Goal: Communication & Community: Answer question/provide support

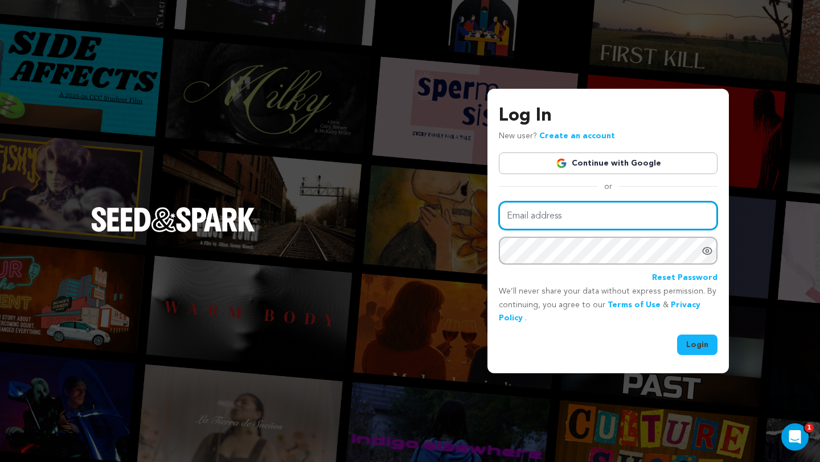
type input "coco@cocobigles.com"
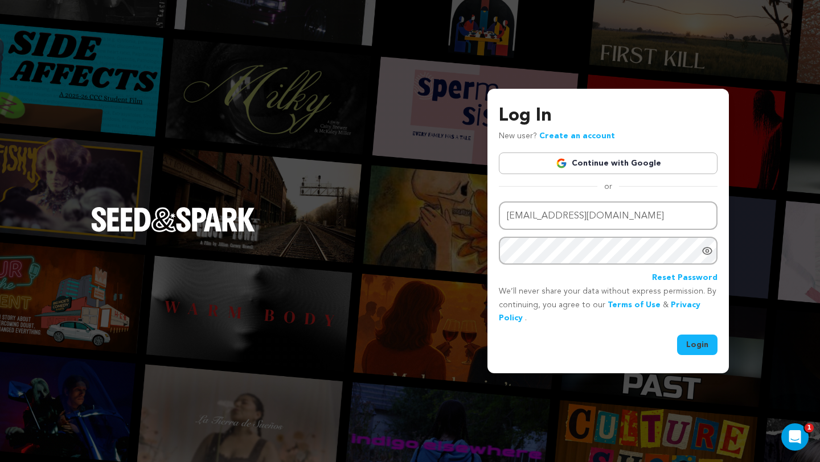
click at [682, 347] on button "Login" at bounding box center [697, 345] width 40 height 20
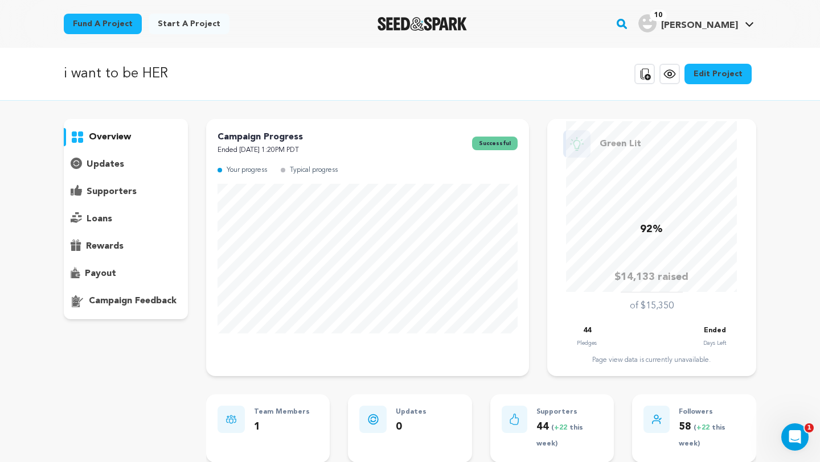
click at [126, 188] on p "supporters" at bounding box center [112, 192] width 50 height 14
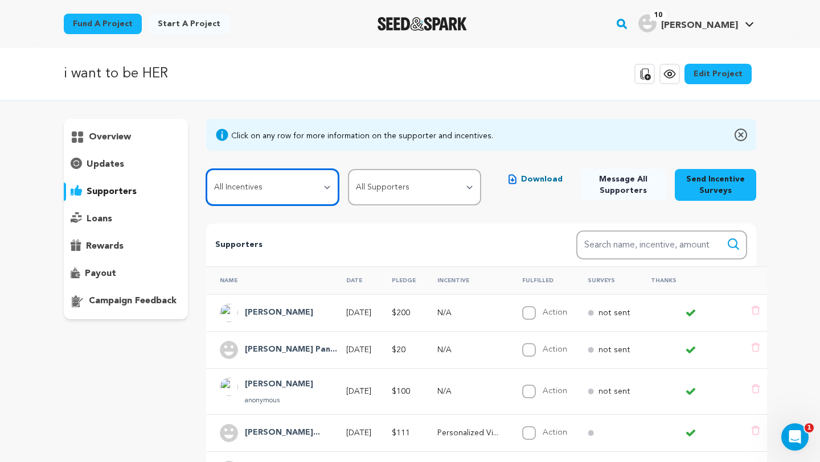
click at [309, 189] on select "All Incentives Lucy’s Spotify Playlist Instagram Close Friend's/Character Quiz …" at bounding box center [272, 187] width 133 height 36
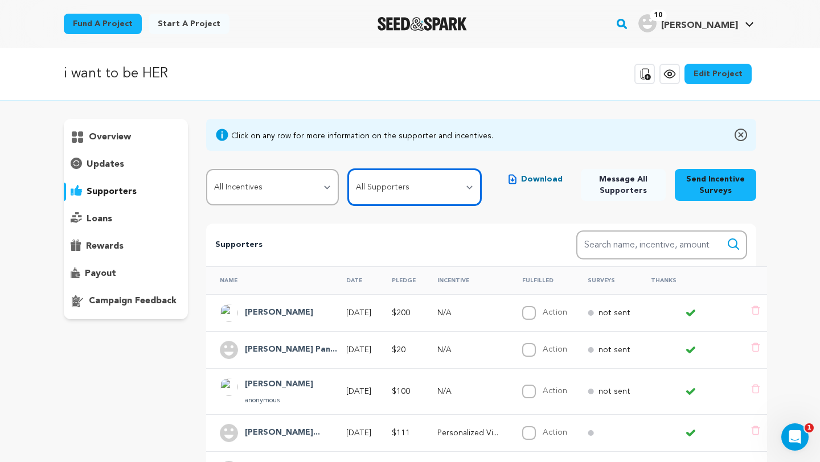
click at [373, 184] on select "All Supporters Survey not sent Survey incomplete Survey complete Incentive not …" at bounding box center [414, 187] width 133 height 36
select select "pledge_incomplete"
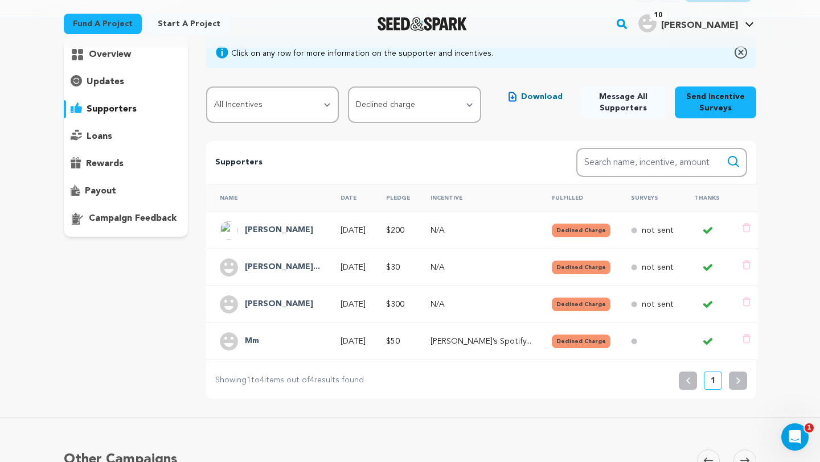
scroll to position [85, 0]
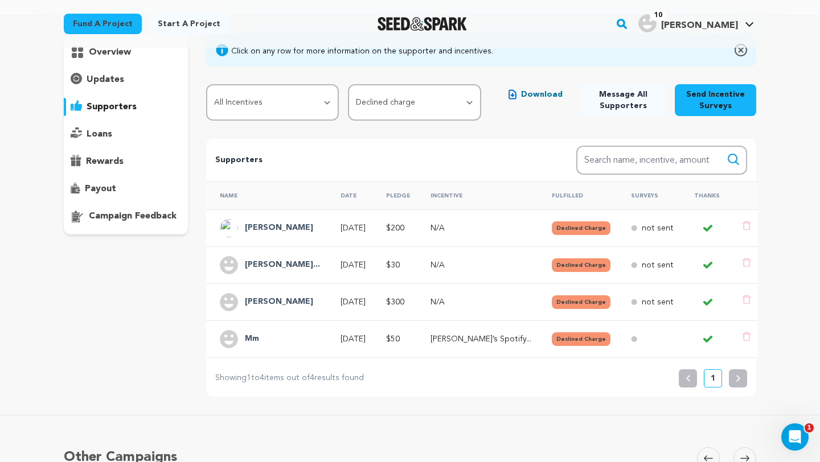
click at [641, 302] on p "not sent" at bounding box center [657, 302] width 32 height 11
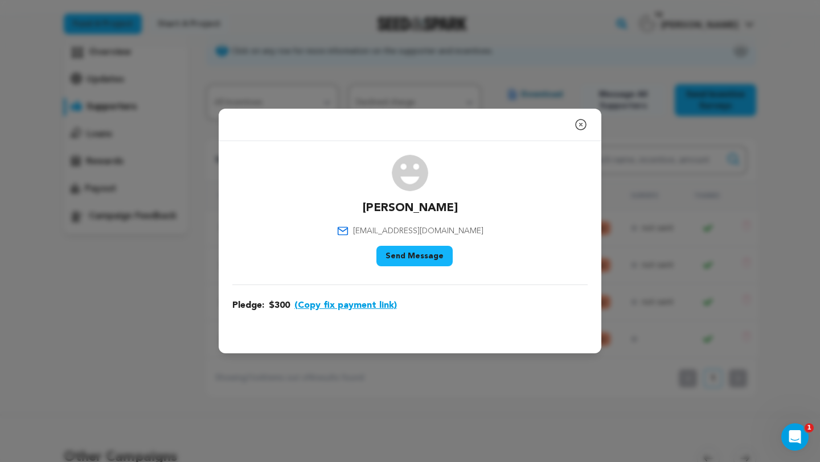
click at [382, 304] on button "(Copy fix payment link)" at bounding box center [345, 306] width 102 height 14
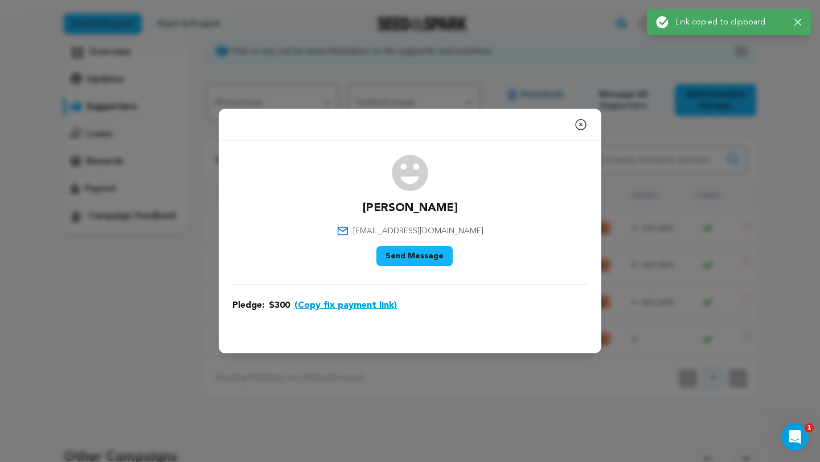
click at [425, 254] on button "Send Message" at bounding box center [414, 256] width 76 height 20
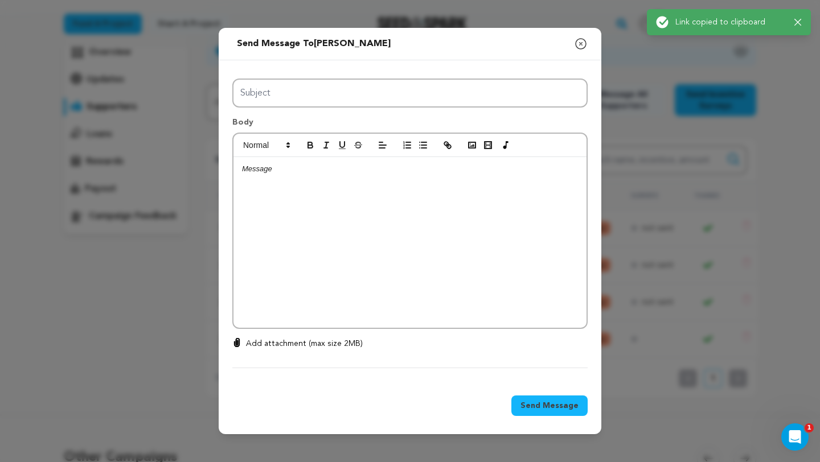
click at [425, 254] on div at bounding box center [409, 242] width 353 height 171
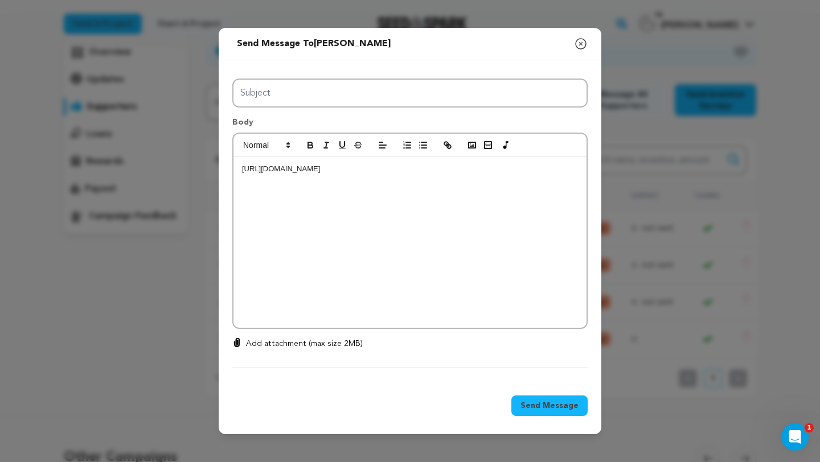
scroll to position [0, 0]
click at [240, 170] on div "https://seedandspark.com/fix-payment/694430?token=0a139cfe2632b142595420fb39225…" at bounding box center [409, 242] width 353 height 171
click at [255, 166] on p at bounding box center [410, 169] width 336 height 10
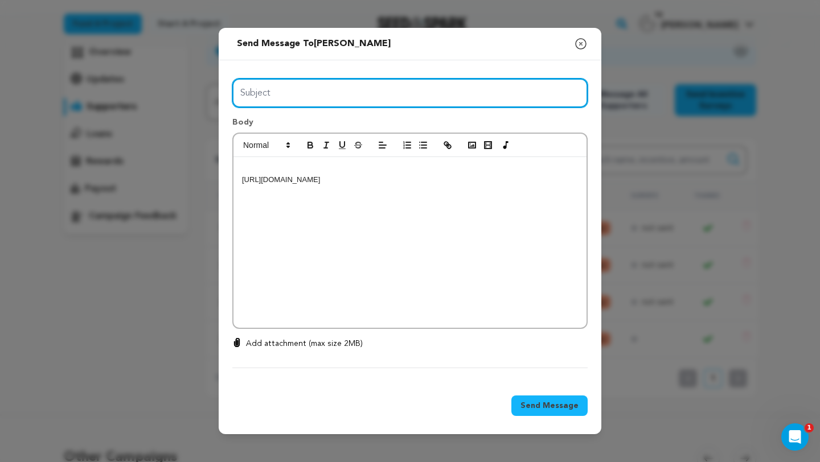
click at [262, 92] on input "Subject" at bounding box center [409, 93] width 355 height 29
type input "Because of you, i want to be HER is happening 🫶"
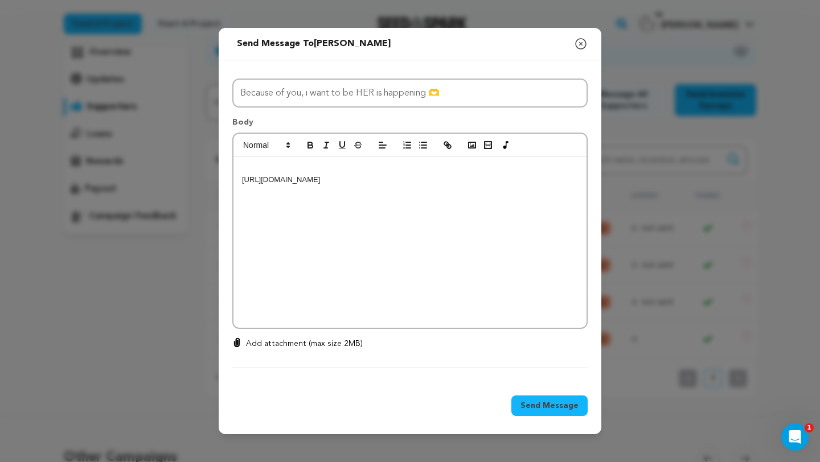
click at [310, 166] on p at bounding box center [410, 169] width 336 height 10
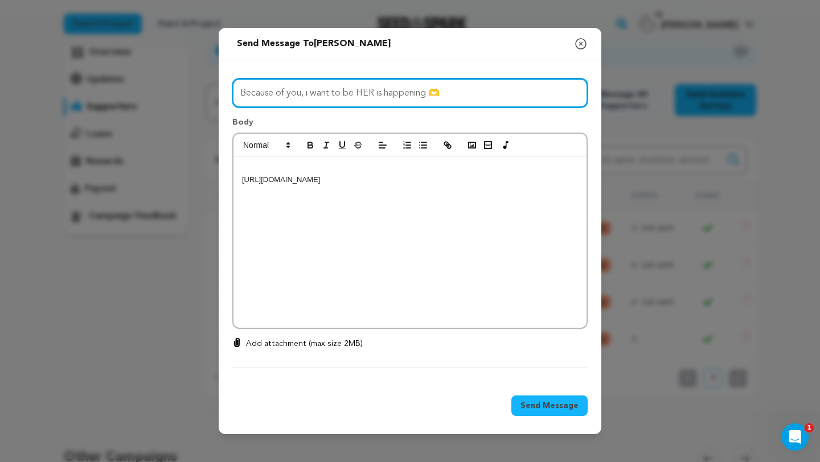
drag, startPoint x: 449, startPoint y: 93, endPoint x: 208, endPoint y: 92, distance: 240.2
click at [208, 92] on div "Send message to Aimee Peterson Say thanks to Aimee Peterson Compose New Message…" at bounding box center [410, 231] width 820 height 462
click at [254, 90] on input "Subject" at bounding box center [409, 93] width 355 height 29
type input "Declined Charges"
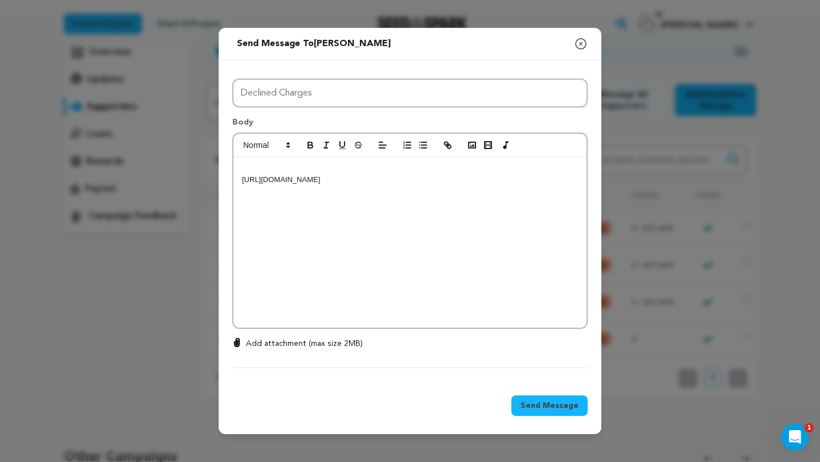
click at [255, 172] on p at bounding box center [410, 169] width 336 height 10
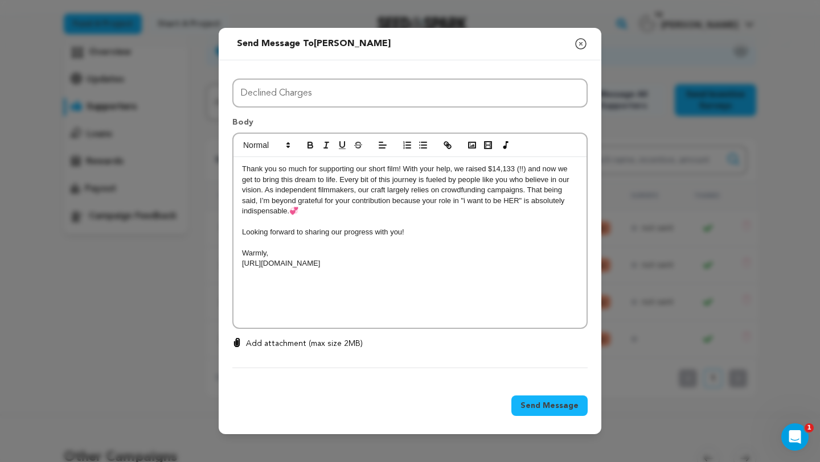
click at [242, 167] on p "Thank you so much for supporting our short film! With your help, we raised $14,…" at bounding box center [410, 190] width 336 height 52
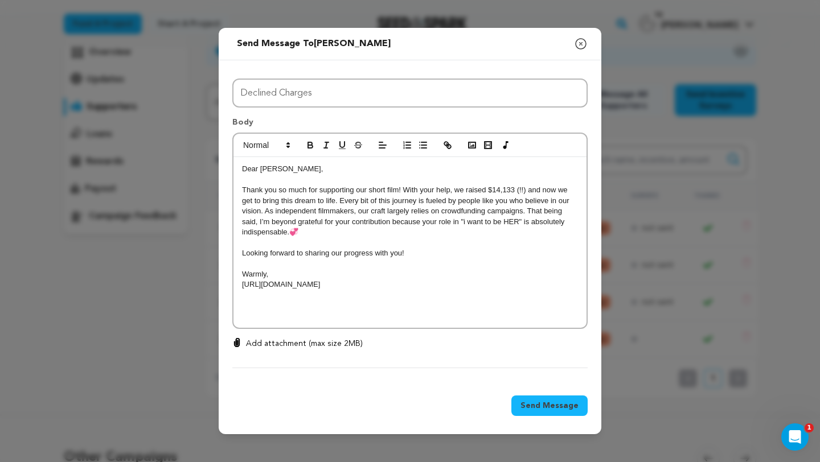
click at [264, 214] on p "Thank you so much for supporting our short film! With your help, we raised $14,…" at bounding box center [410, 211] width 336 height 52
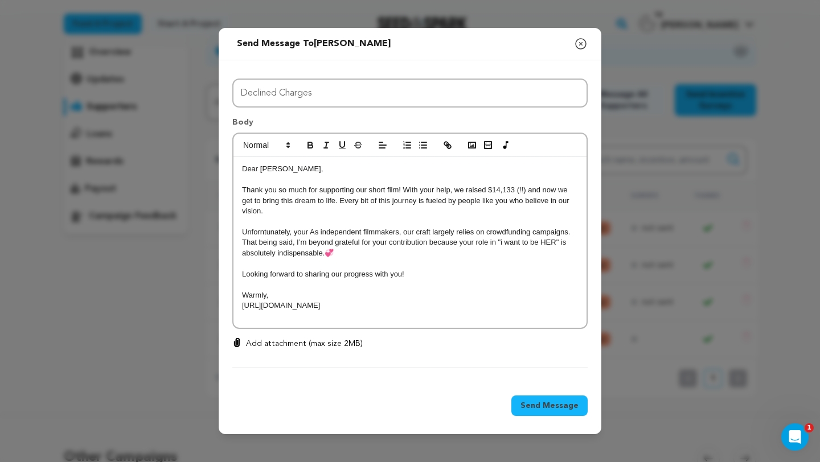
click at [260, 235] on p "Unforntunately, your As independent filmmakers, our craft largely relies on cro…" at bounding box center [410, 242] width 336 height 31
drag, startPoint x: 287, startPoint y: 233, endPoint x: 318, endPoint y: 233, distance: 30.7
click at [318, 233] on p "Unfortunately ntunately, your As independent filmmakers, our craft largely reli…" at bounding box center [410, 242] width 336 height 31
drag, startPoint x: 320, startPoint y: 234, endPoint x: 287, endPoint y: 233, distance: 33.0
click at [287, 233] on p "Unfortunately ntunately, your As independent filmmakers, our craft largely reli…" at bounding box center [410, 242] width 336 height 31
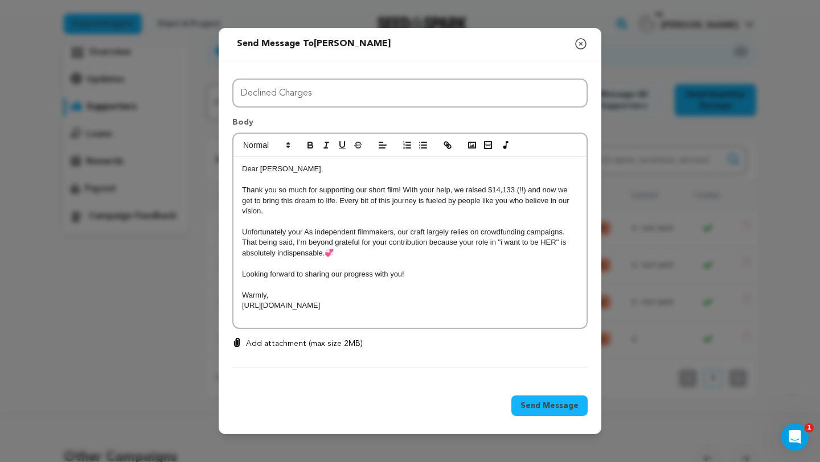
click at [303, 233] on p "Unfortunately your As independent filmmakers, our craft largely relies on crowd…" at bounding box center [410, 242] width 336 height 31
click at [286, 235] on p "Unfortunately your As independent filmmakers, our craft largely relies on crowd…" at bounding box center [410, 242] width 336 height 31
drag, startPoint x: 305, startPoint y: 233, endPoint x: 241, endPoint y: 229, distance: 63.3
click at [242, 229] on p "Unfortunately, your As independent filmmakers, our craft largely relies on crow…" at bounding box center [410, 242] width 336 height 31
drag, startPoint x: 274, startPoint y: 233, endPoint x: 230, endPoint y: 232, distance: 43.8
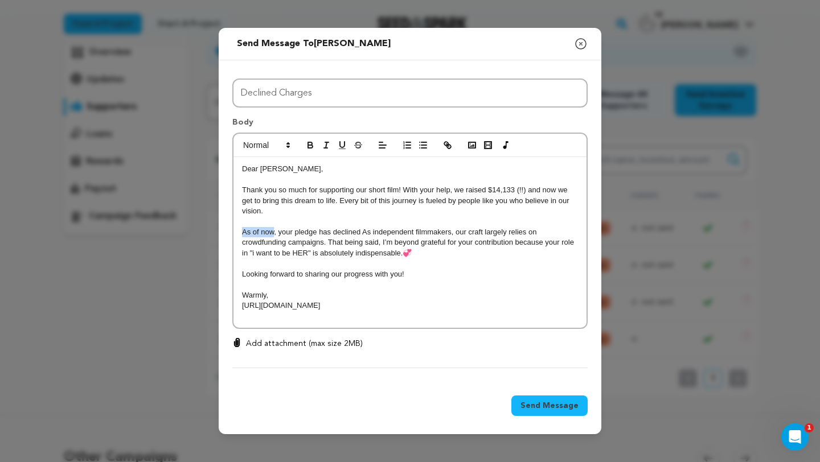
click at [230, 232] on div "All Incentives Lucy’s Spotify Playlist Instagram Close Friend's/Character Quiz …" at bounding box center [410, 221] width 382 height 322
drag, startPoint x: 330, startPoint y: 233, endPoint x: 306, endPoint y: 233, distance: 23.9
click at [306, 233] on p "Unfortunately, your pledge has declined As independent filmmakers, our craft la…" at bounding box center [410, 242] width 336 height 31
drag, startPoint x: 348, startPoint y: 233, endPoint x: 335, endPoint y: 233, distance: 13.1
click at [335, 233] on p "Unfortunately, your donation has declined As independent filmmakers, our craft …" at bounding box center [410, 242] width 336 height 31
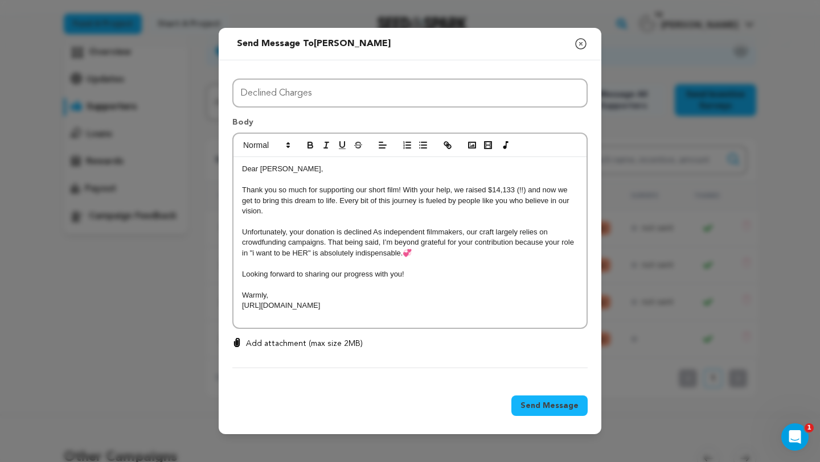
click at [372, 236] on p "Unfortunately, your donation is declined As independent filmmakers, our craft l…" at bounding box center [410, 242] width 336 height 31
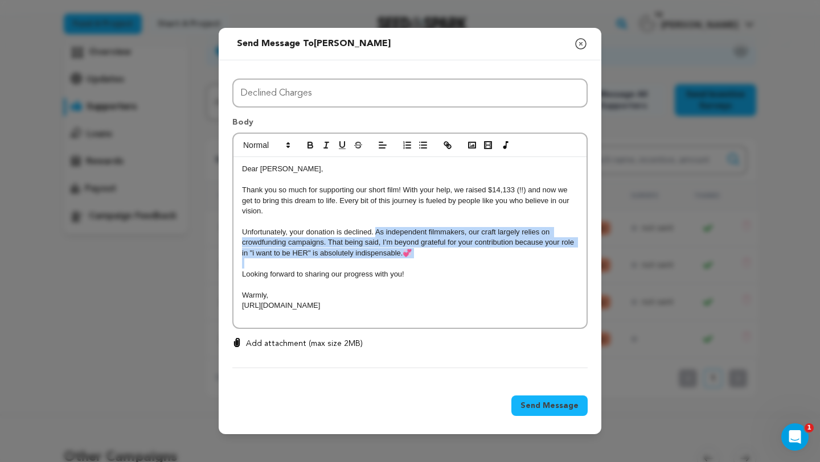
drag, startPoint x: 375, startPoint y: 233, endPoint x: 394, endPoint y: 259, distance: 32.6
click at [394, 259] on div "Dear Aimee, Thank you so much for supporting our short film! With your help, we…" at bounding box center [409, 242] width 353 height 171
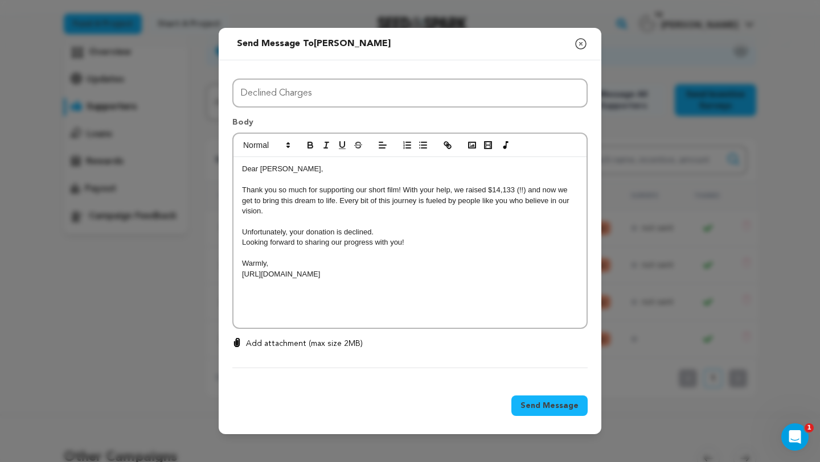
click at [305, 236] on p "Unfortunately, your donation is declined." at bounding box center [410, 232] width 336 height 10
click at [356, 235] on p "Unfortunately, your $300 donation is declined." at bounding box center [410, 232] width 336 height 10
click at [423, 233] on p "Unfortunately, your $300 donation has been declined." at bounding box center [410, 232] width 336 height 10
click at [381, 218] on p at bounding box center [410, 222] width 336 height 10
click at [379, 215] on p "Thank you so much for supporting our short film! With your help, we raised $14,…" at bounding box center [410, 200] width 336 height 31
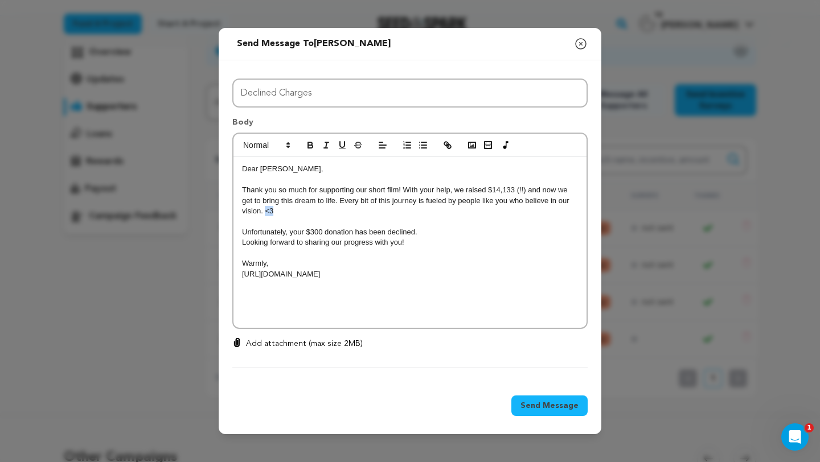
drag, startPoint x: 273, startPoint y: 213, endPoint x: 265, endPoint y: 212, distance: 8.0
click at [265, 212] on p "Thank you so much for supporting our short film! With your help, we raised $14,…" at bounding box center [410, 200] width 336 height 31
click at [267, 213] on p "Thank you so much for supporting our short film! With your help, we raised $14,…" at bounding box center [410, 200] width 336 height 31
click at [425, 235] on p "Unfortunately, your $300 donation has been declined." at bounding box center [410, 232] width 336 height 10
drag, startPoint x: 286, startPoint y: 234, endPoint x: 238, endPoint y: 232, distance: 47.3
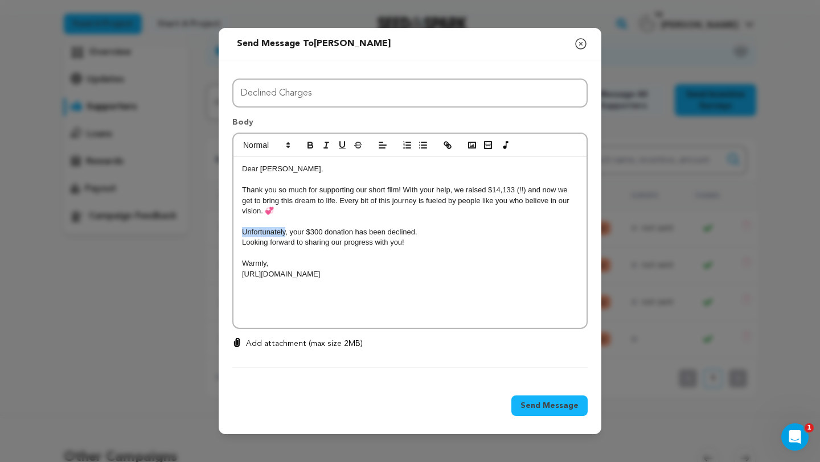
click at [238, 232] on div "Dear Aimee, Thank you so much for supporting our short film! With your help, we…" at bounding box center [409, 242] width 353 height 171
click at [466, 233] on p "Since closing the campaign, your $300 donation has been declined." at bounding box center [410, 232] width 336 height 10
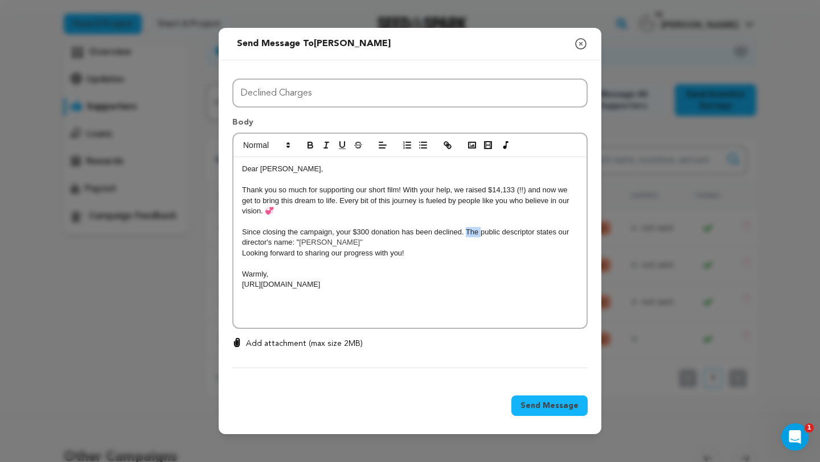
drag, startPoint x: 480, startPoint y: 233, endPoint x: 466, endPoint y: 232, distance: 13.7
click at [466, 232] on p "Since closing the campaign, your $300 donation has been declined. The public de…" at bounding box center [410, 237] width 336 height 21
click at [430, 245] on p "Since closing the campaign, your $300 donation has been declined. To be clear, …" at bounding box center [410, 237] width 336 height 21
click at [420, 246] on span "JULIANA SEÏDA MANIQUIS." which" at bounding box center [377, 242] width 87 height 9
click at [241, 252] on div "Dear Aimee, Thank you so much for supporting our short film! With your help, we…" at bounding box center [409, 242] width 353 height 171
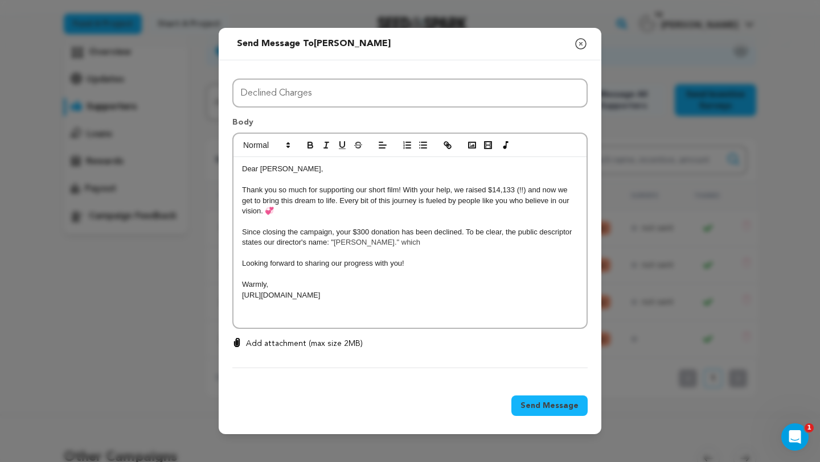
drag, startPoint x: 458, startPoint y: 245, endPoint x: 435, endPoint y: 246, distance: 23.3
click at [435, 246] on p "Since closing the campaign, your $300 donation has been declined. To be clear, …" at bounding box center [410, 237] width 336 height 21
drag, startPoint x: 500, startPoint y: 232, endPoint x: 466, endPoint y: 232, distance: 34.2
click at [466, 232] on p "Since closing the campaign, your $300 donation has been declined. To be clear, …" at bounding box center [410, 237] width 336 height 21
drag, startPoint x: 515, startPoint y: 232, endPoint x: 467, endPoint y: 232, distance: 47.8
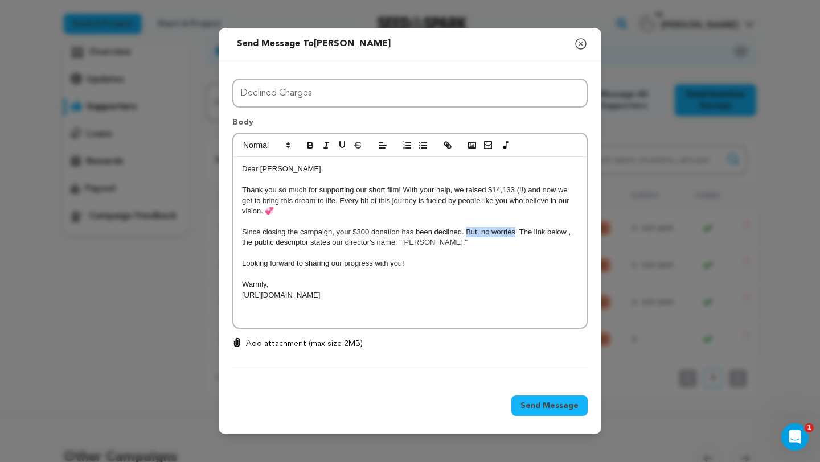
click at [467, 232] on p "Since closing the campaign, your $300 donation has been declined. But, no worri…" at bounding box center [410, 237] width 336 height 21
drag, startPoint x: 466, startPoint y: 233, endPoint x: 501, endPoint y: 232, distance: 35.3
click at [501, 232] on p "Since closing the campaign, your $300 donation has been declined. Fortunately, …" at bounding box center [410, 237] width 336 height 21
click at [553, 235] on p "Since closing the campaign, your $300 donation has been declined. Fortunately, …" at bounding box center [410, 237] width 336 height 21
click at [478, 248] on p "Since closing the campaign, your $300 donation has been declined. Fortunately, …" at bounding box center [410, 237] width 336 height 21
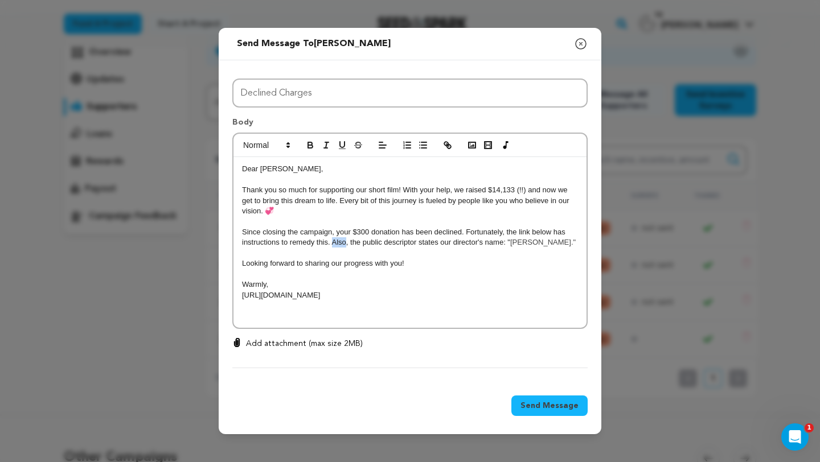
drag, startPoint x: 345, startPoint y: 245, endPoint x: 332, endPoint y: 244, distance: 13.1
click at [332, 244] on p "Since closing the campaign, your $300 donation has been declined. Fortunately, …" at bounding box center [410, 237] width 336 height 21
click at [327, 248] on p "Since closing the campaign, your $300 donation has been declined. Fortunately, …" at bounding box center [410, 237] width 336 height 21
click at [273, 290] on p "Warmly," at bounding box center [410, 284] width 336 height 10
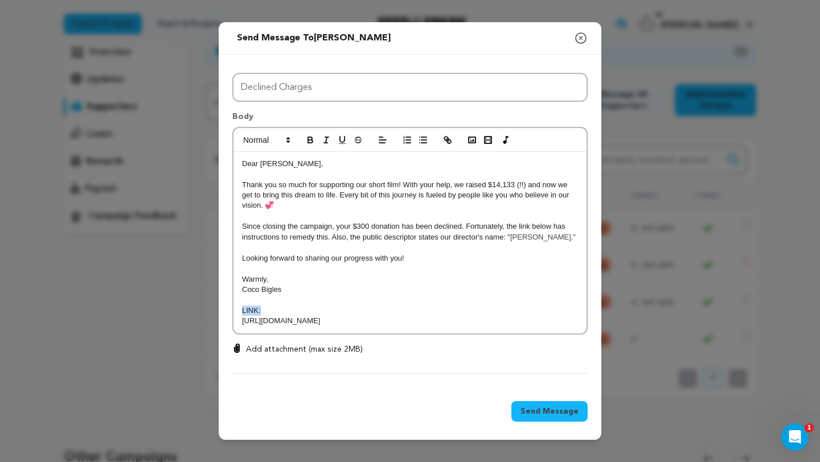
drag, startPoint x: 240, startPoint y: 312, endPoint x: 280, endPoint y: 313, distance: 40.4
click at [280, 313] on div "Dear Aimee, Thank you so much for supporting our short film! With your help, we…" at bounding box center [409, 243] width 353 height 182
click at [279, 133] on span at bounding box center [266, 140] width 56 height 14
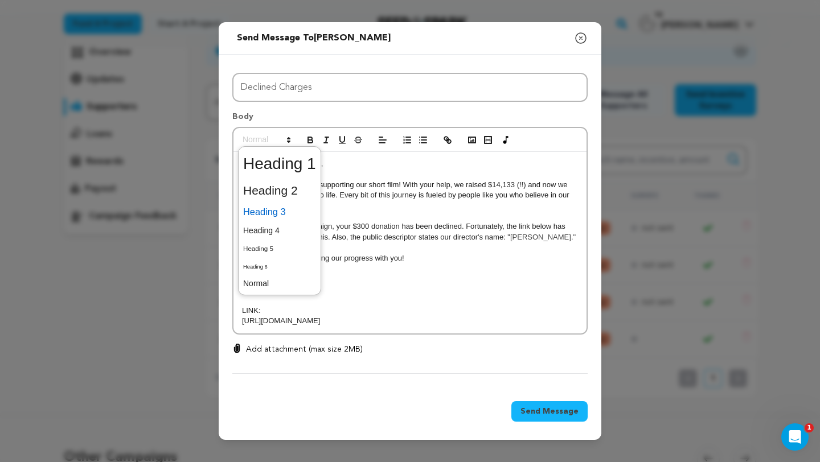
click at [278, 202] on span at bounding box center [279, 212] width 73 height 20
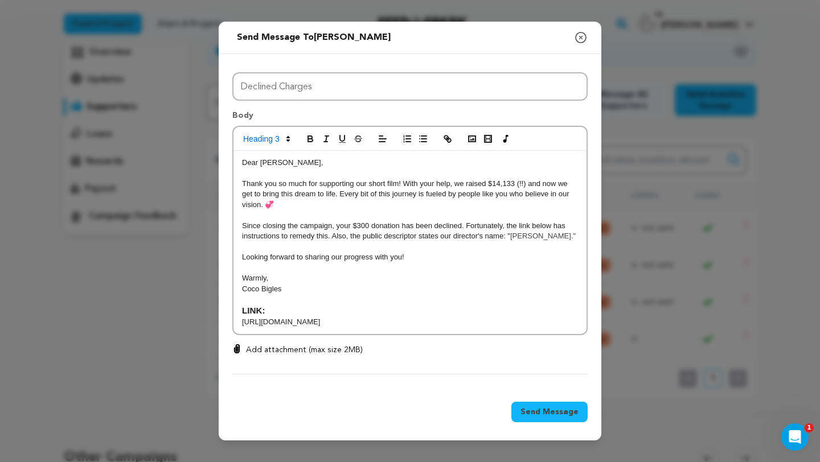
click at [297, 297] on p at bounding box center [410, 299] width 336 height 10
drag, startPoint x: 240, startPoint y: 321, endPoint x: 528, endPoint y: 335, distance: 287.8
click at [528, 334] on div "Dear Aimee, Thank you so much for supporting our short film! With your help, we…" at bounding box center [409, 242] width 353 height 183
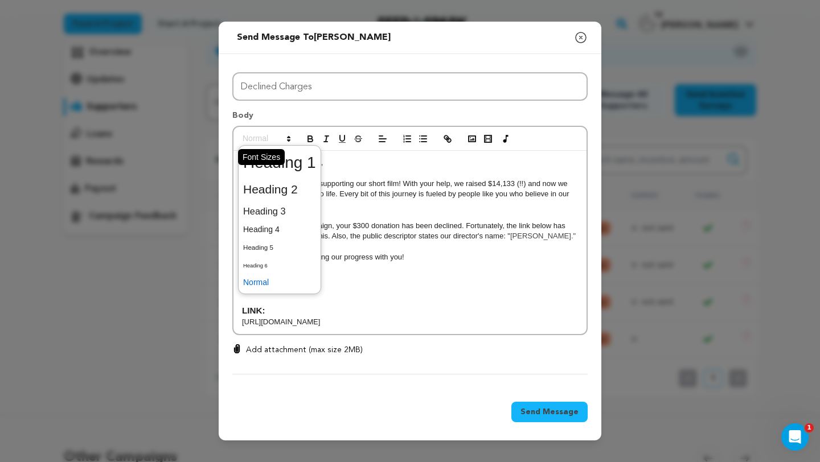
click at [282, 132] on span at bounding box center [266, 139] width 56 height 14
click at [279, 201] on span at bounding box center [279, 211] width 73 height 20
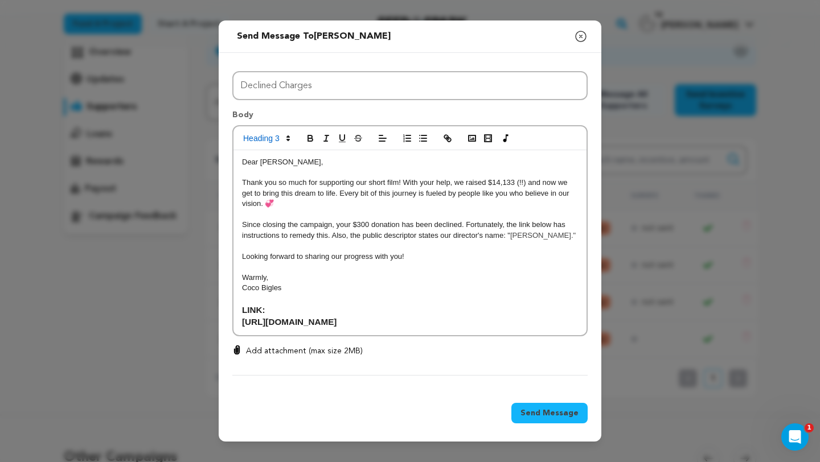
click at [243, 307] on h3 "LINK:" at bounding box center [410, 310] width 336 height 13
drag, startPoint x: 261, startPoint y: 309, endPoint x: 229, endPoint y: 308, distance: 32.5
click at [229, 308] on div "All Incentives Lucy’s Spotify Playlist Instagram Close Friend's/Character Quiz …" at bounding box center [410, 221] width 382 height 336
click at [510, 238] on span "JULIANA SEÏDA MANIQUIS."" at bounding box center [542, 235] width 65 height 9
drag, startPoint x: 345, startPoint y: 226, endPoint x: 332, endPoint y: 226, distance: 13.7
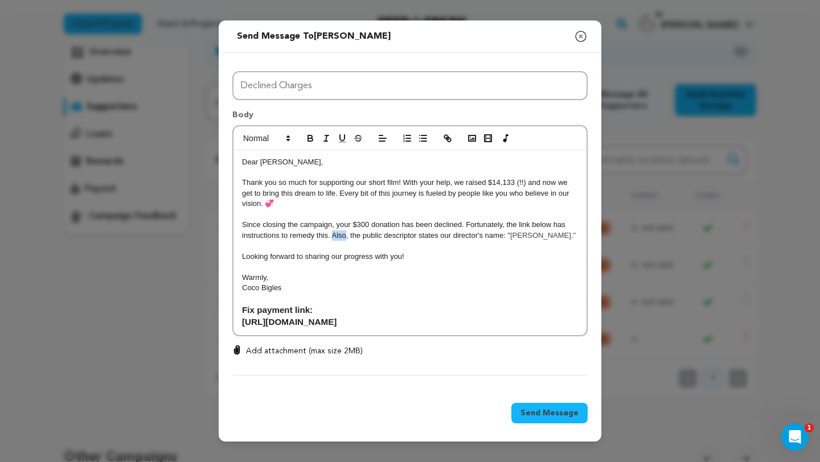
click at [332, 226] on p "Since closing the campaign, your $300 donation has been declined. Fortunately, …" at bounding box center [410, 230] width 336 height 21
click at [510, 238] on span "JULIANA SEÏDA MANIQUIS."" at bounding box center [542, 235] width 65 height 9
drag, startPoint x: 353, startPoint y: 226, endPoint x: 331, endPoint y: 226, distance: 22.2
click at [330, 226] on p "Since closing the campaign, your $300 donation has been declined. Fortunately, …" at bounding box center [410, 230] width 336 height 21
click at [335, 237] on p "Since closing the campaign, your $300 donation has been declined. Fortunately, …" at bounding box center [410, 230] width 336 height 21
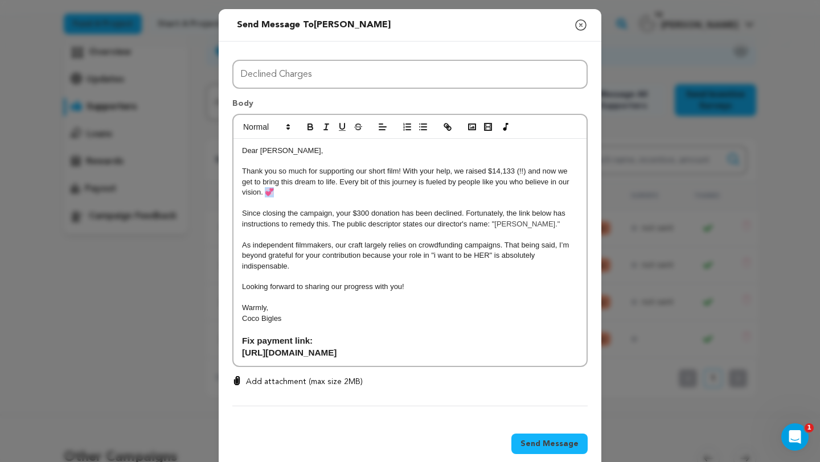
drag, startPoint x: 272, startPoint y: 192, endPoint x: 266, endPoint y: 192, distance: 6.3
click at [266, 192] on p "Thank you so much for supporting our short film! With your help, we raised $14,…" at bounding box center [410, 181] width 336 height 31
click at [293, 272] on p "As independent filmmakers, our craft largely relies on crowdfunding campaigns. …" at bounding box center [410, 255] width 336 height 31
click at [398, 174] on p "Thank you so much for supporting our short film! With your help, we raised $14,…" at bounding box center [410, 181] width 336 height 31
drag, startPoint x: 279, startPoint y: 184, endPoint x: 240, endPoint y: 180, distance: 39.4
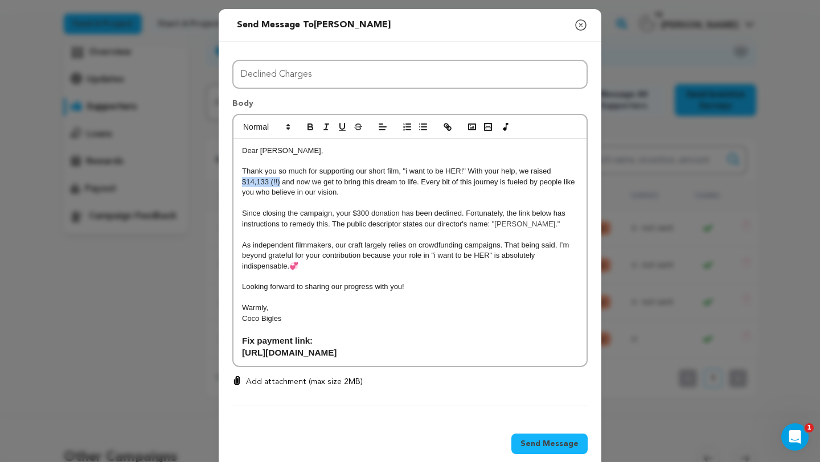
click at [240, 181] on div "Dear Aimee, Thank you so much for supporting our short film, "i want to be HER!…" at bounding box center [409, 252] width 353 height 227
click at [311, 212] on p "Since closing the campaign, your $300 donation has been declined. Fortunately, …" at bounding box center [410, 218] width 336 height 21
drag, startPoint x: 281, startPoint y: 184, endPoint x: 233, endPoint y: 180, distance: 48.0
click at [233, 181] on div "Dear Aimee, Thank you so much for supporting our short film, "i want to be HER!…" at bounding box center [409, 252] width 353 height 227
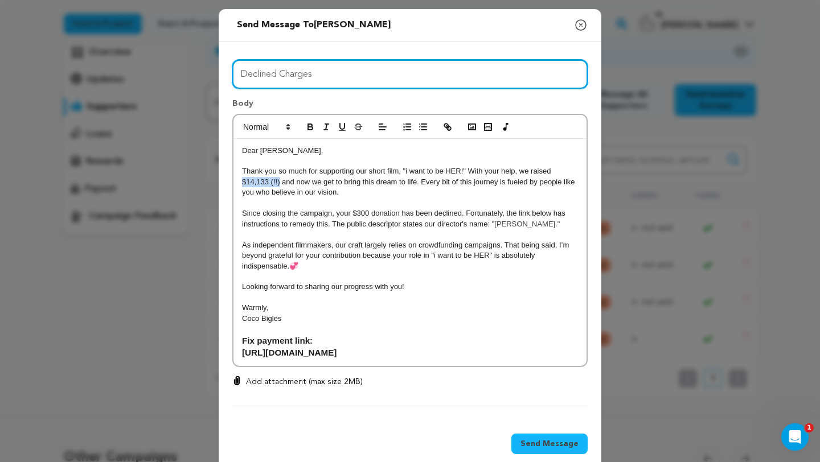
click at [379, 78] on input "Declined Charges" at bounding box center [409, 74] width 355 height 29
type input "Declined Charges/MEGA Thanks"
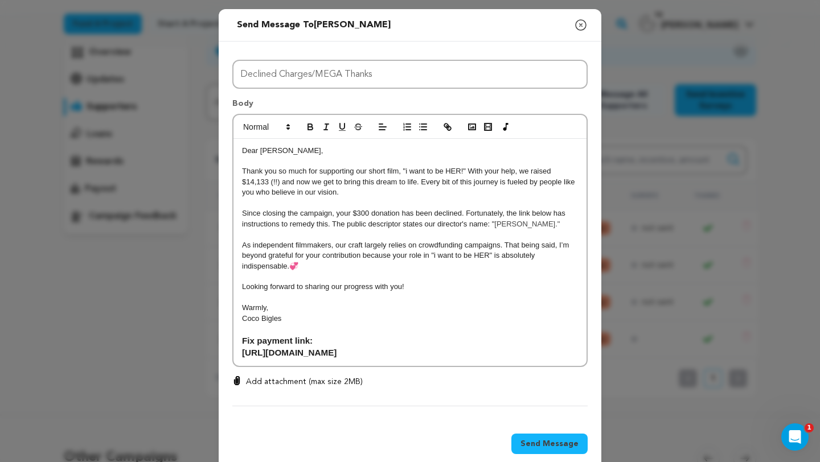
drag, startPoint x: 578, startPoint y: 376, endPoint x: 212, endPoint y: 118, distance: 447.7
click at [213, 118] on div "Send message to Aimee Peterson Say thanks to Aimee Peterson Compose New Message…" at bounding box center [410, 241] width 820 height 482
copy div "Dear Aimee, Thank you so much for supporting our short film, "i want to be HER!…"
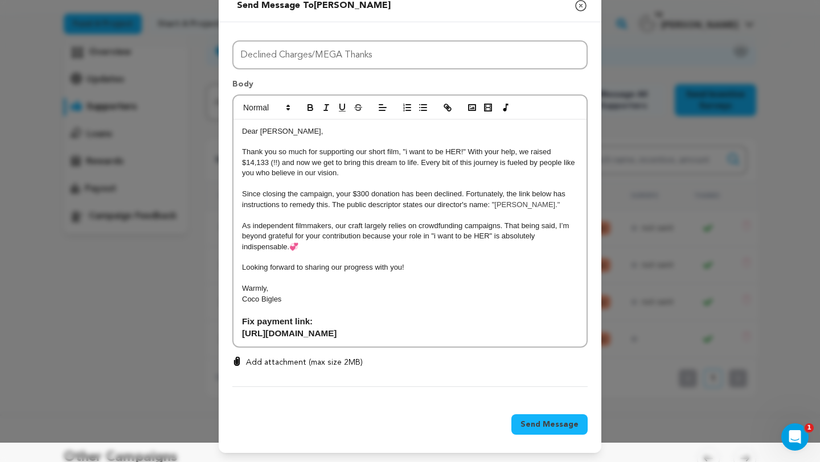
click at [536, 423] on span "Send Message" at bounding box center [549, 424] width 58 height 11
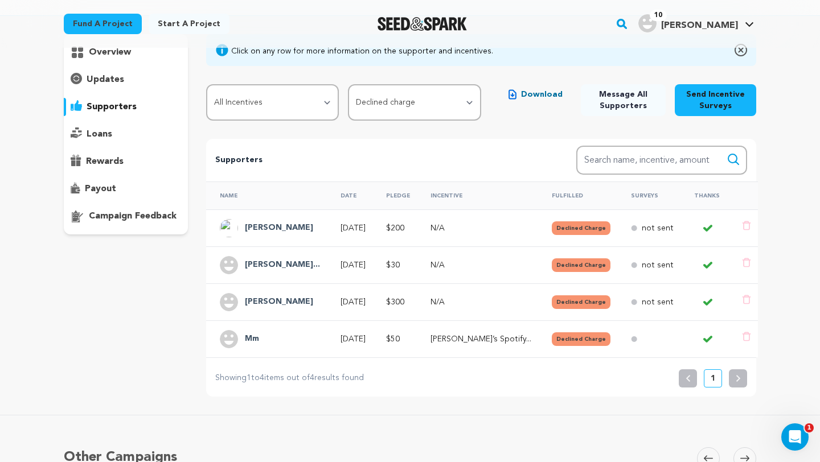
click at [641, 301] on p "not sent" at bounding box center [657, 302] width 32 height 11
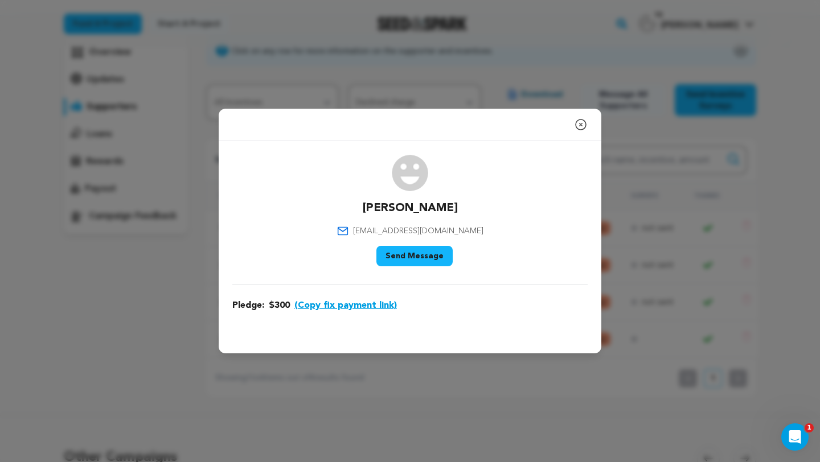
click at [581, 122] on icon "button" at bounding box center [581, 125] width 14 height 14
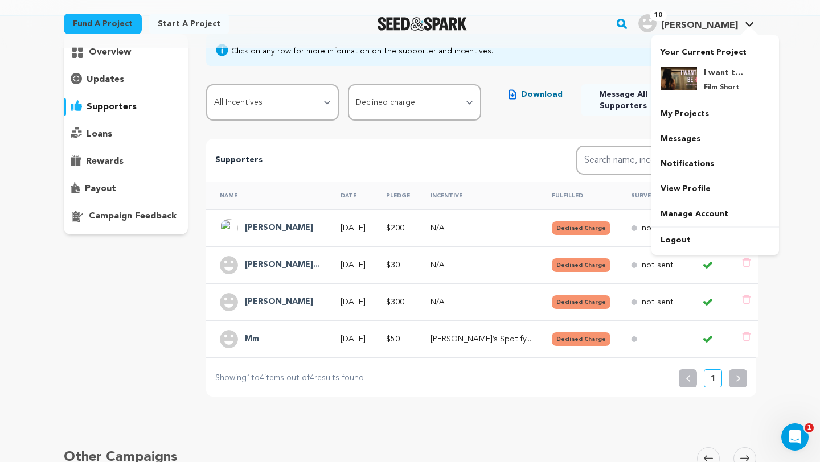
click at [735, 25] on span "[PERSON_NAME]" at bounding box center [699, 25] width 77 height 9
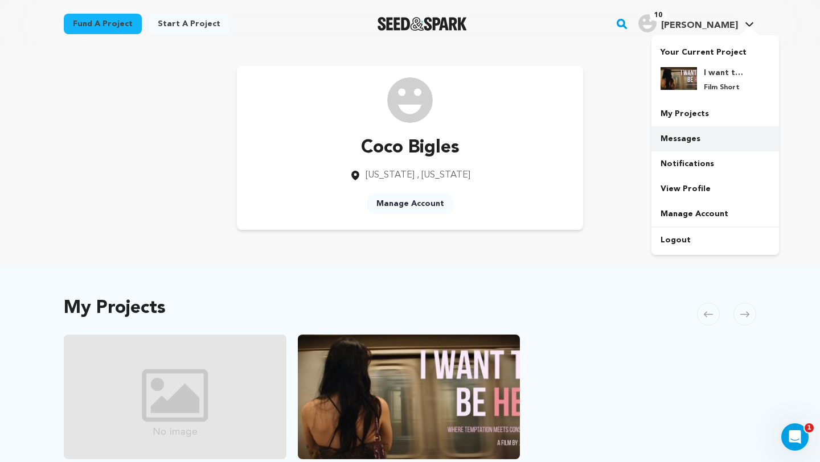
click at [684, 146] on link "Messages" at bounding box center [714, 138] width 127 height 25
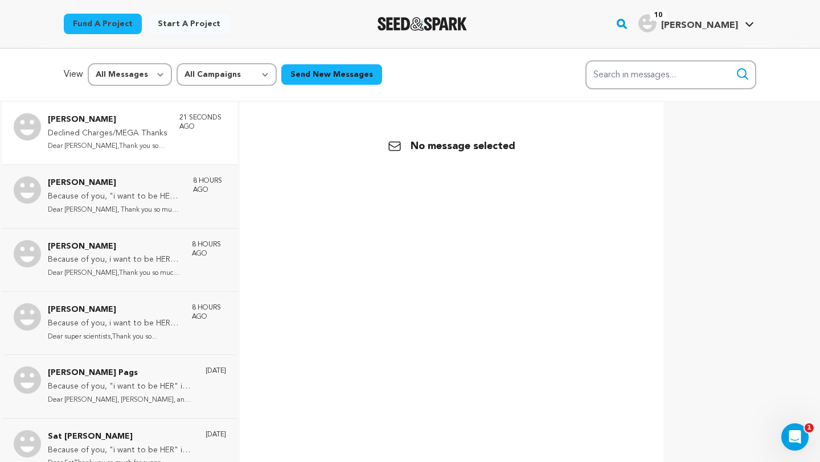
click at [130, 148] on p "Dear [PERSON_NAME],Thank you so much for su..." at bounding box center [108, 146] width 120 height 13
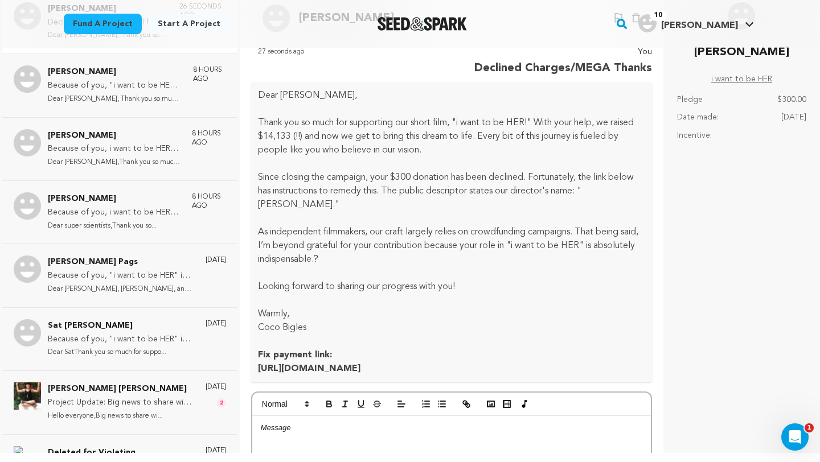
click at [435, 376] on h3 "https://seedandspark.com/fix-payment/694430?token=0a139cfe2632b142595420fb39225…" at bounding box center [451, 369] width 387 height 14
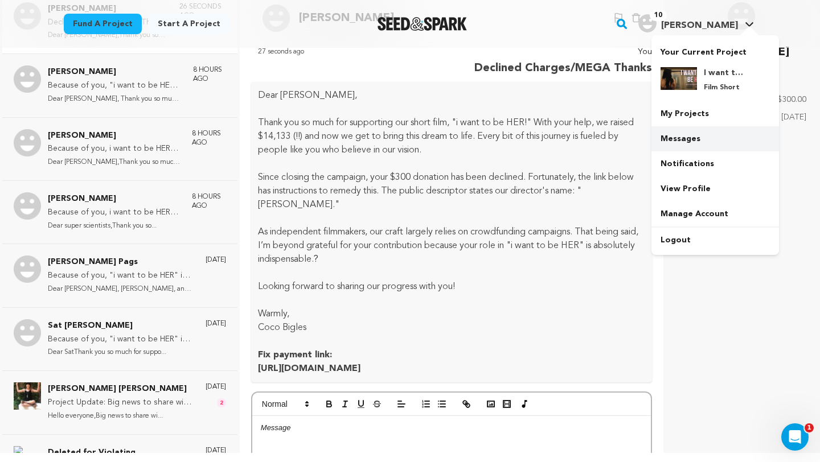
click at [685, 137] on link "Messages" at bounding box center [714, 138] width 127 height 25
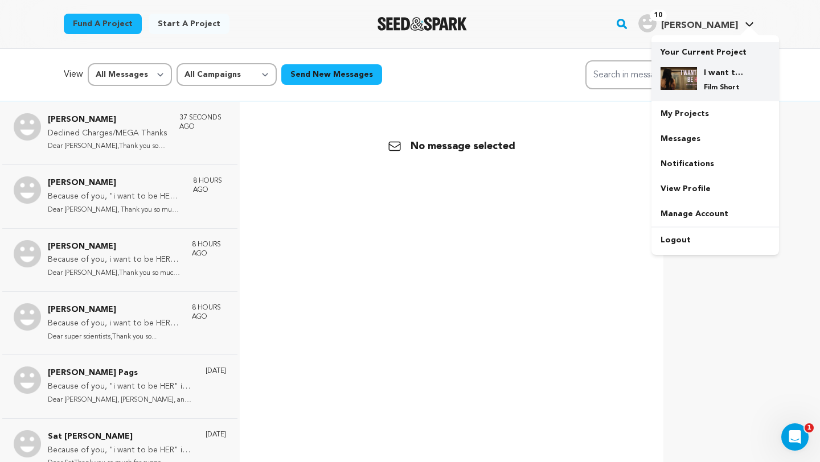
click at [689, 88] on img at bounding box center [678, 78] width 36 height 23
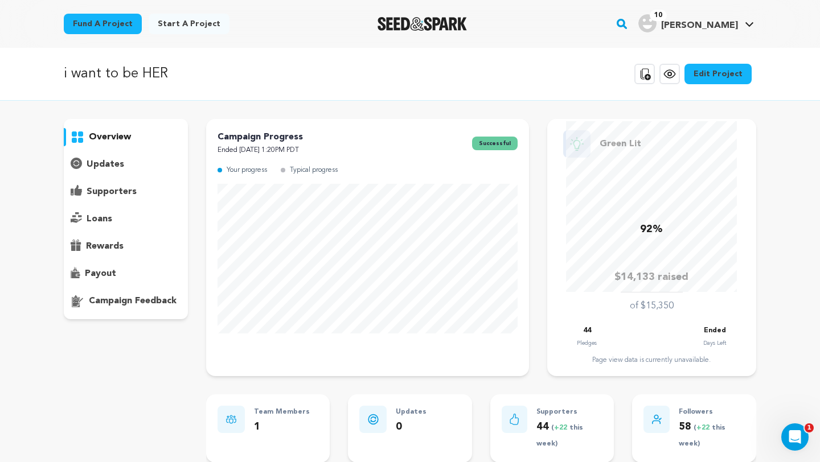
click at [109, 188] on p "supporters" at bounding box center [112, 192] width 50 height 14
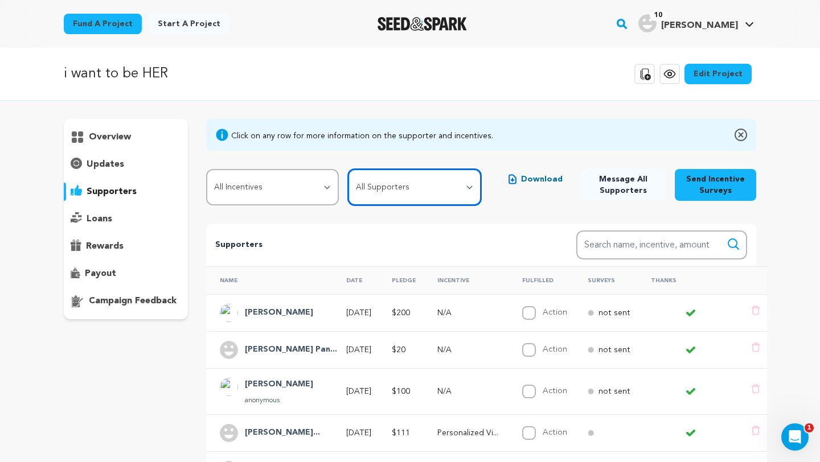
click at [411, 188] on select "All Supporters Survey not sent Survey incomplete Survey complete Incentive not …" at bounding box center [414, 187] width 133 height 36
select select "pledge_incomplete"
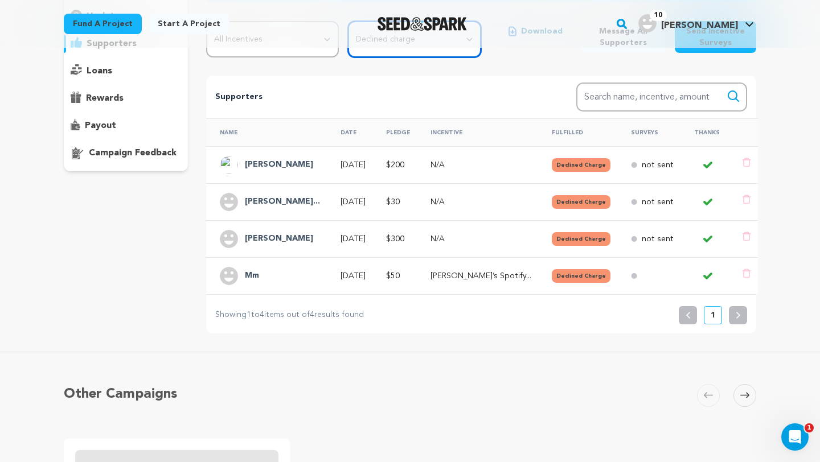
scroll to position [151, 0]
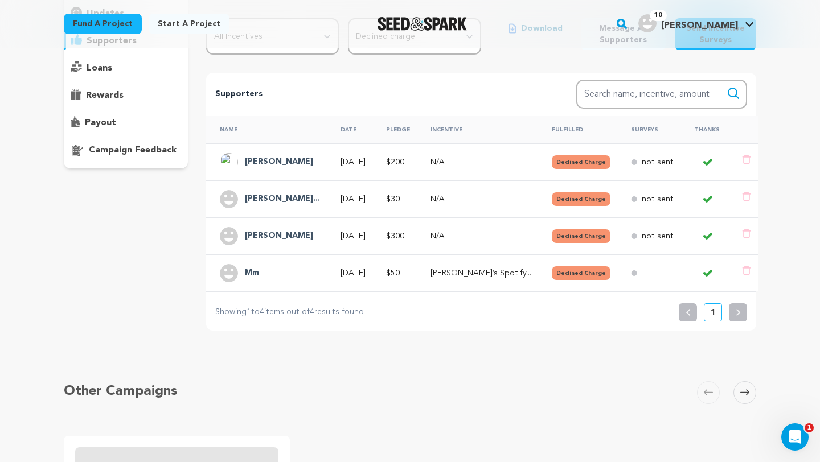
click at [643, 273] on div at bounding box center [652, 273] width 43 height 6
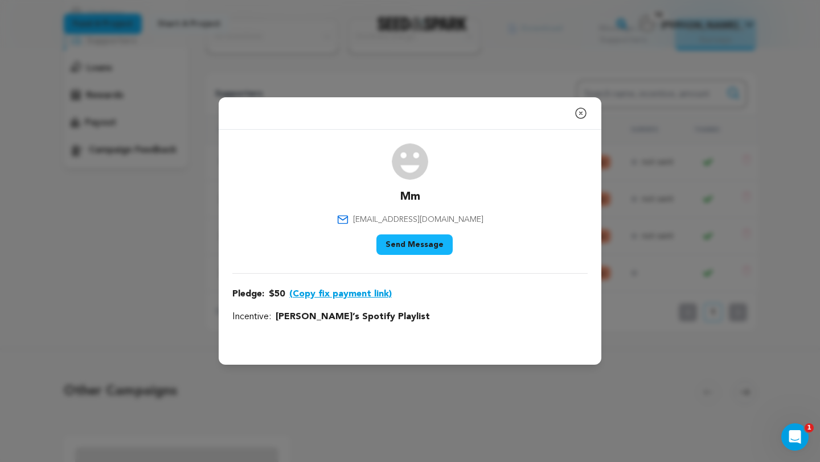
click at [376, 296] on button "(Copy fix payment link)" at bounding box center [340, 294] width 102 height 14
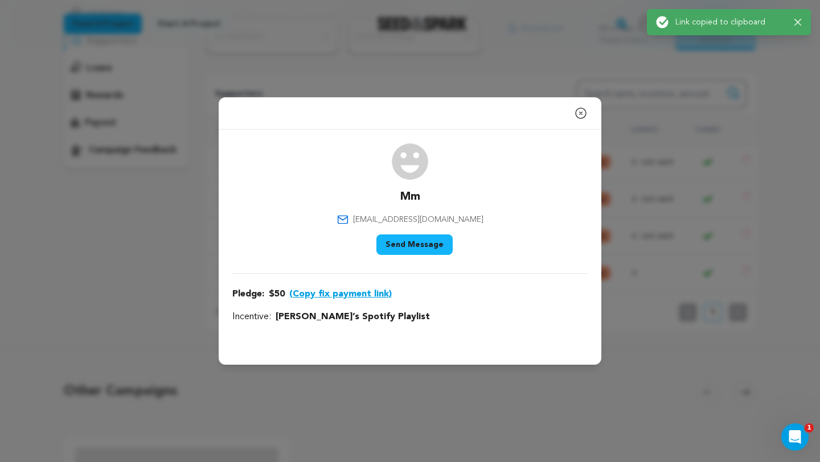
click at [410, 250] on button "Send Message" at bounding box center [414, 245] width 76 height 20
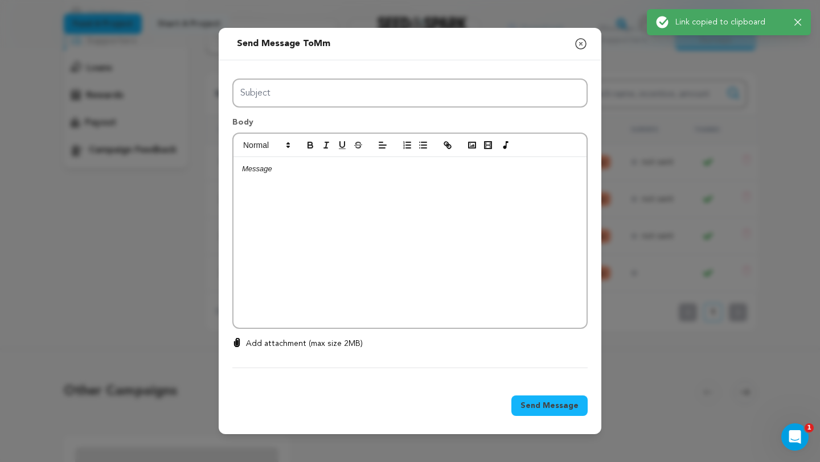
click at [404, 268] on div at bounding box center [409, 242] width 353 height 171
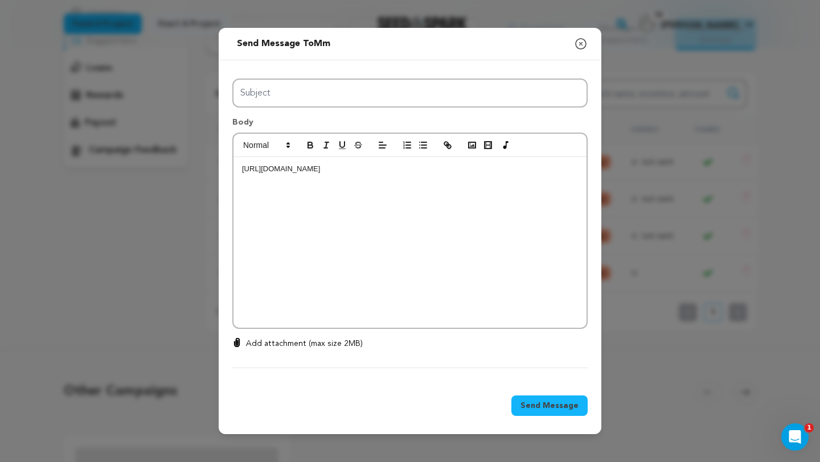
scroll to position [0, 0]
drag, startPoint x: 240, startPoint y: 170, endPoint x: 497, endPoint y: 183, distance: 258.2
click at [497, 183] on div "https://seedandspark.com/fix-payment/687629?token=47e0f8f09fcea7c4df2eaa0b6e441…" at bounding box center [409, 242] width 353 height 171
click at [514, 174] on p "https://seedandspark.com/fix-payment/687629?token=47e0f8f09fcea7c4df2eaa0b6e441…" at bounding box center [410, 169] width 336 height 10
click at [517, 174] on p "https://seedandspark.com/fix-payment/687629?token=47e0f8f09fcea7c4df2eaa0b6e441…" at bounding box center [410, 169] width 336 height 10
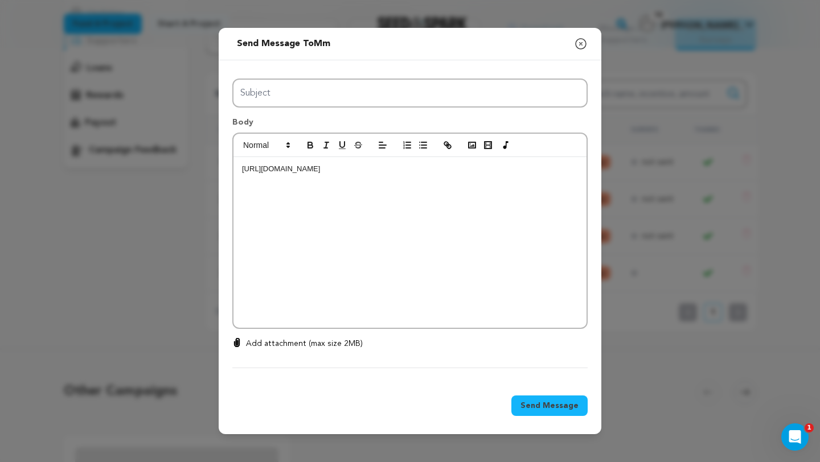
drag, startPoint x: 520, startPoint y: 180, endPoint x: 219, endPoint y: 167, distance: 300.8
click at [219, 167] on div "All Incentives Lucy’s Spotify Playlist Instagram Close Friend's/Character Quiz …" at bounding box center [410, 221] width 382 height 322
click at [443, 144] on icon "button" at bounding box center [447, 145] width 10 height 10
type input "https://seedandspark.com/fix-payment/687629?token=47e0f8f09fcea7c4df2eaa0b6e441…"
click at [450, 201] on link at bounding box center [447, 200] width 26 height 9
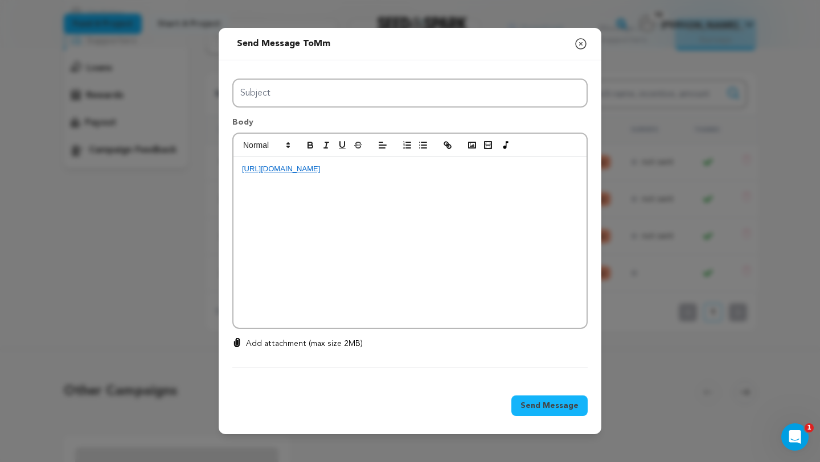
click at [449, 204] on div "[URL][DOMAIN_NAME]" at bounding box center [409, 242] width 353 height 171
click at [240, 169] on div "[URL][DOMAIN_NAME]" at bounding box center [409, 242] width 353 height 171
click at [242, 174] on p at bounding box center [410, 169] width 336 height 10
click at [243, 171] on p at bounding box center [410, 169] width 336 height 10
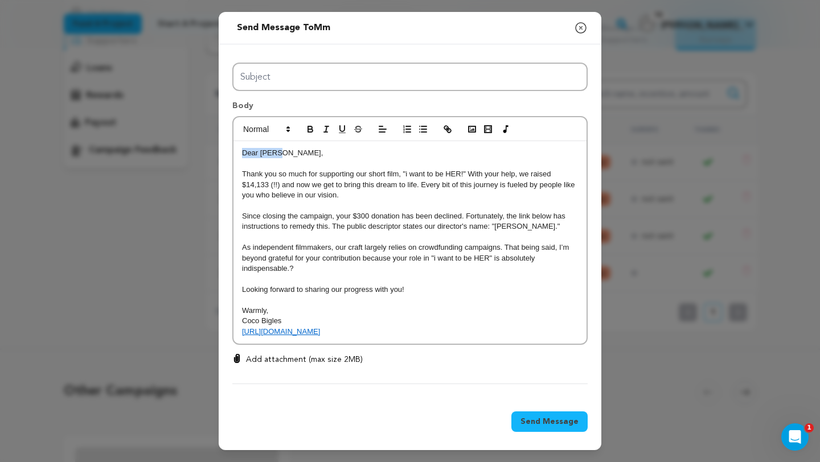
drag, startPoint x: 279, startPoint y: 153, endPoint x: 230, endPoint y: 153, distance: 49.0
click at [230, 153] on div "All Incentives Lucy’s Spotify Playlist Instagram Close Friend's/Character Quiz …" at bounding box center [410, 221] width 382 height 354
click at [278, 153] on p "Dear Aimee," at bounding box center [410, 153] width 336 height 10
drag, startPoint x: 280, startPoint y: 153, endPoint x: 261, endPoint y: 151, distance: 19.4
click at [261, 151] on p "Dear Aimee," at bounding box center [410, 153] width 336 height 10
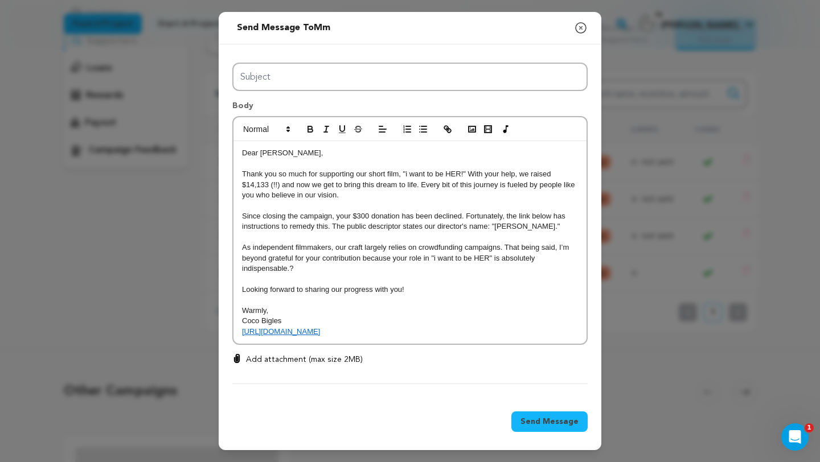
click at [308, 336] on link "https://seedandspark.com/fix-payment/687629?token=47e0f8f09fcea7c4df2eaa0b6e441…" at bounding box center [281, 331] width 78 height 9
click at [332, 319] on link "https://seedandspark.com/fix-payment/687629?token=47e0f8f09fcea7c4df2eaa0b6e441…" at bounding box center [351, 321] width 78 height 15
click at [343, 274] on p "As independent filmmakers, our craft largely relies on crowdfunding campaigns. …" at bounding box center [410, 257] width 336 height 31
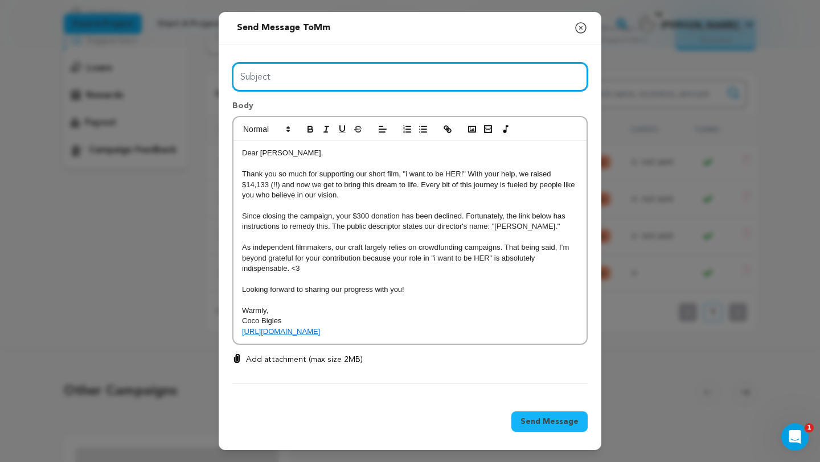
click at [353, 85] on input "Subject" at bounding box center [409, 77] width 355 height 29
type input "Declined Charges/MEGA Thanks"
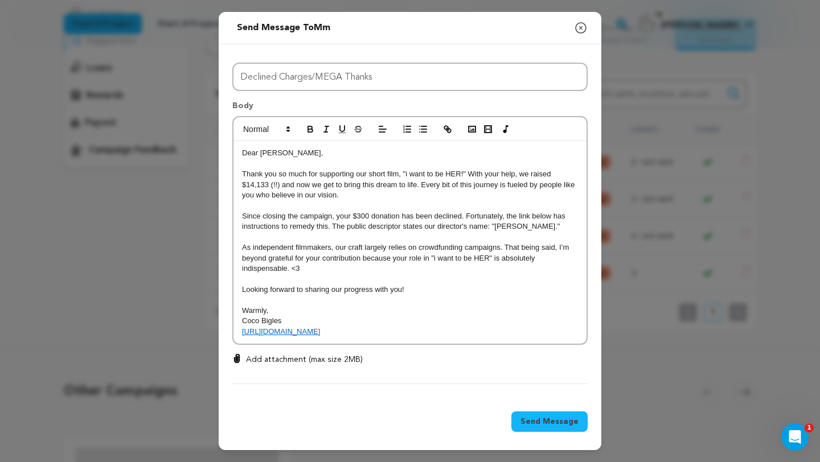
click at [366, 213] on p "Since closing the campaign, your $300 donation has been declined. Fortunately, …" at bounding box center [410, 221] width 336 height 21
click at [311, 326] on p "Coco Bigles" at bounding box center [410, 321] width 336 height 10
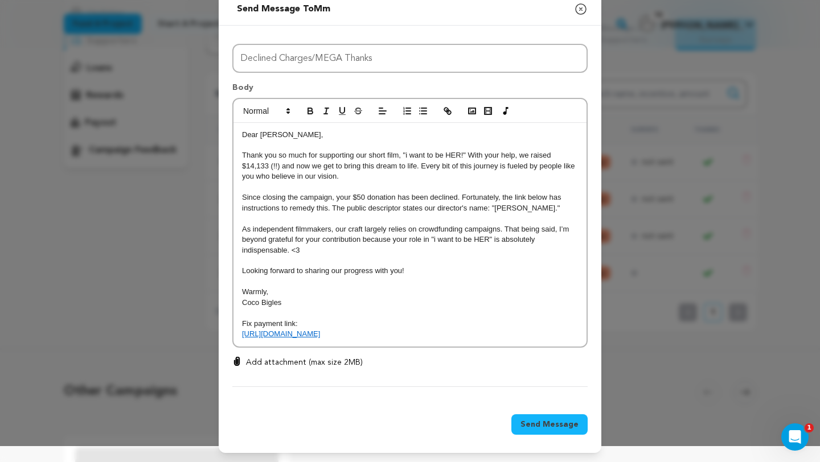
scroll to position [31, 0]
click at [524, 430] on span "Send Message" at bounding box center [549, 424] width 58 height 11
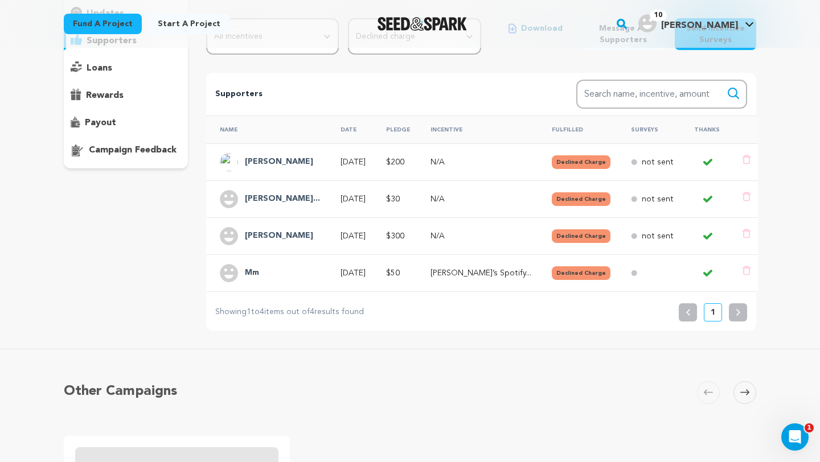
click at [703, 196] on icon at bounding box center [707, 199] width 9 height 9
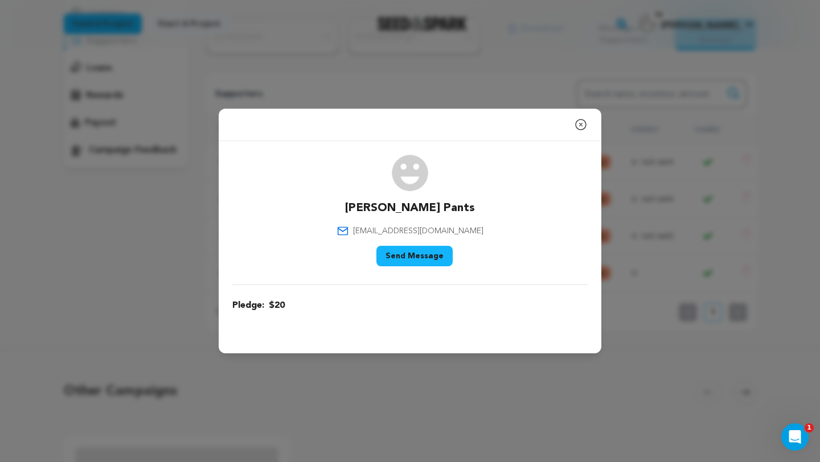
click at [441, 254] on button "Send Message" at bounding box center [414, 256] width 76 height 20
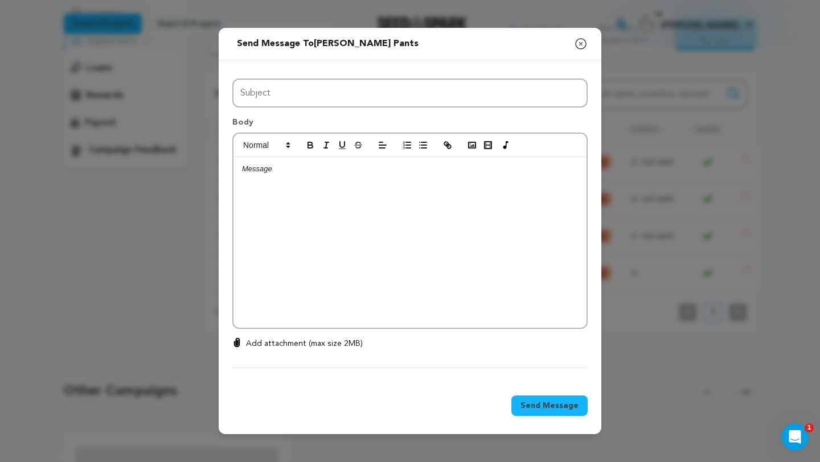
click at [579, 39] on icon "button" at bounding box center [581, 44] width 14 height 14
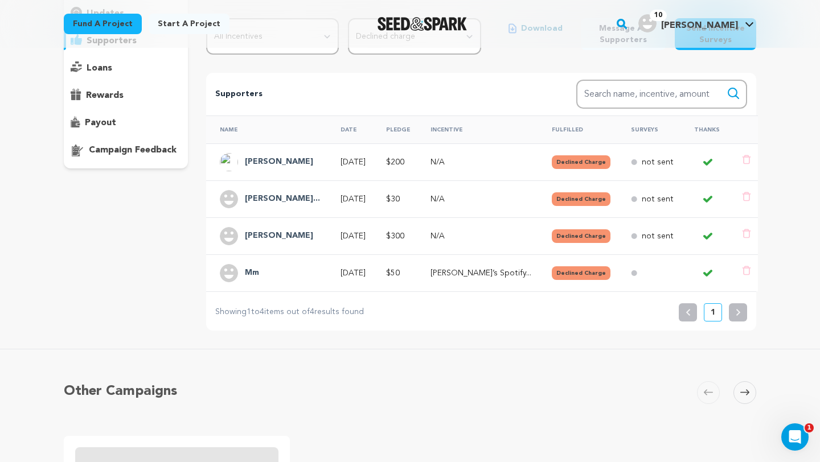
click at [652, 200] on p "not sent" at bounding box center [657, 199] width 32 height 11
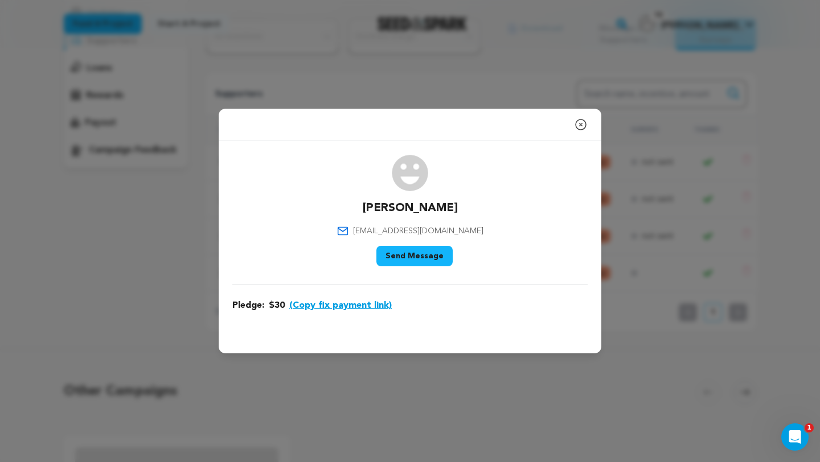
click at [349, 307] on button "(Copy fix payment link)" at bounding box center [340, 306] width 102 height 14
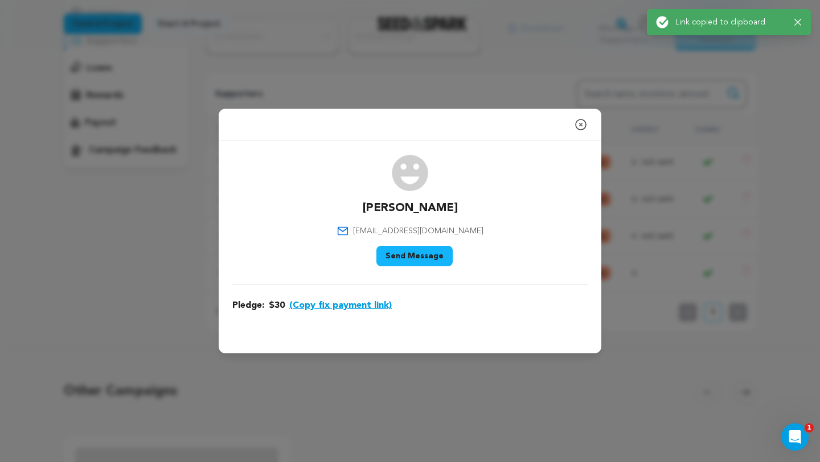
click at [421, 259] on button "Send Message" at bounding box center [414, 256] width 76 height 20
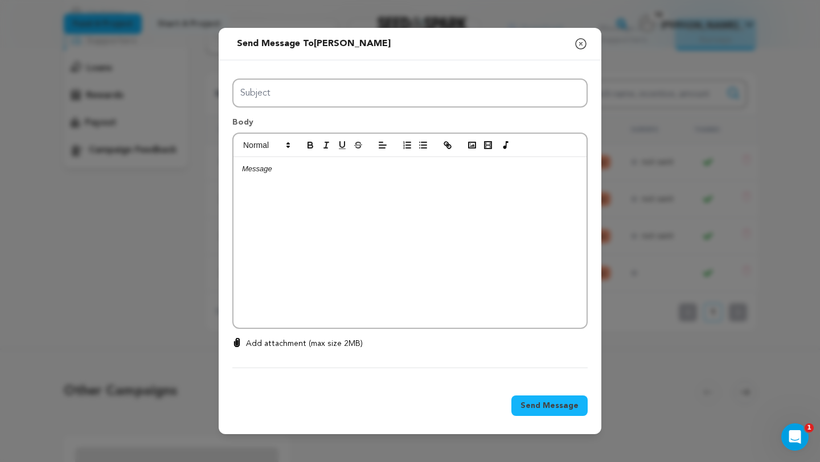
click at [330, 174] on p at bounding box center [410, 169] width 336 height 10
drag, startPoint x: 523, startPoint y: 181, endPoint x: 183, endPoint y: 136, distance: 343.3
click at [182, 136] on div "Send message to Elizabeth Haidar Say thanks to Elizabeth Haidar Compose New Mes…" at bounding box center [410, 231] width 820 height 462
click at [445, 143] on icon "button" at bounding box center [447, 145] width 10 height 10
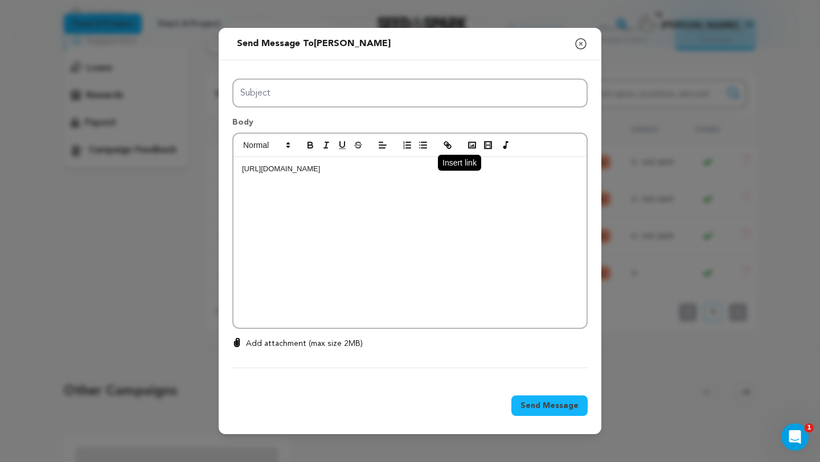
type input "https://seedandspark.com/fix-payment/696458?token=716f0516211f901b8ec2680b2057e…"
click at [454, 203] on link at bounding box center [448, 200] width 26 height 9
click at [238, 169] on div "https://seedandspark.com/fix-payment/696458?token=716f0516211f901b8ec2680b2057e…" at bounding box center [409, 242] width 353 height 171
click at [242, 171] on p "Fix payment link:" at bounding box center [410, 169] width 336 height 10
click at [248, 168] on p at bounding box center [410, 169] width 336 height 10
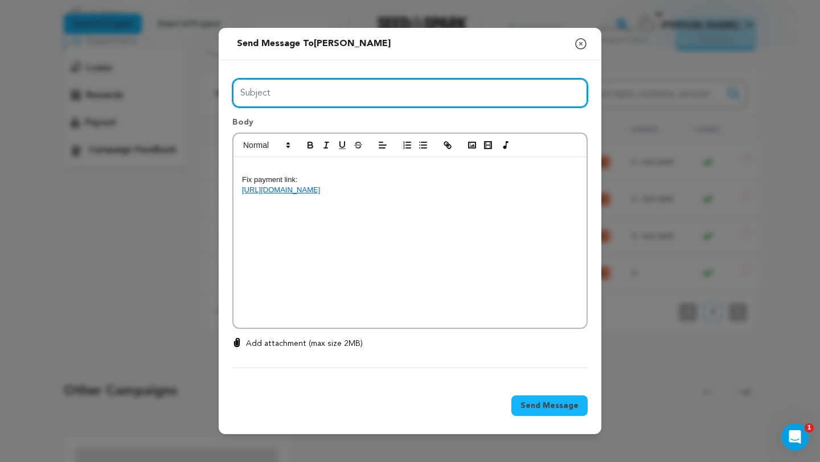
click at [361, 91] on input "Subject" at bounding box center [409, 93] width 355 height 29
click at [349, 100] on input "Declined Charges" at bounding box center [409, 93] width 355 height 29
type input "Declined Charges/MEGA Thanks"
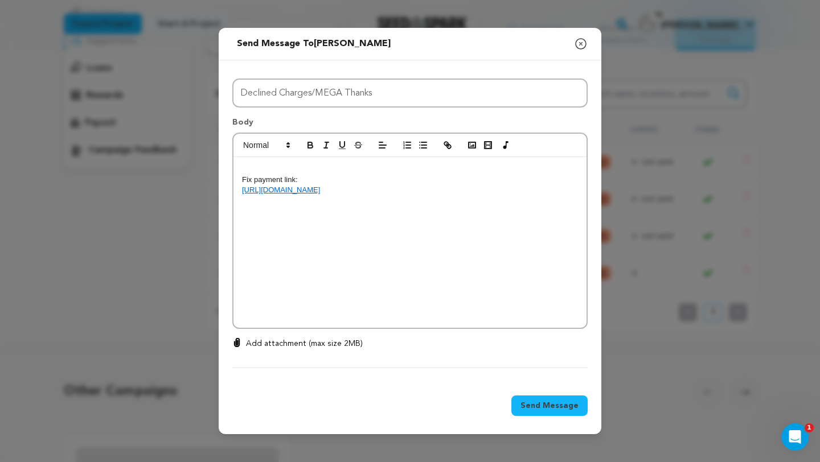
click at [317, 162] on div "Fix payment link: https://seedandspark.com/fix-payment/696458?token=716f0516211…" at bounding box center [409, 242] width 353 height 171
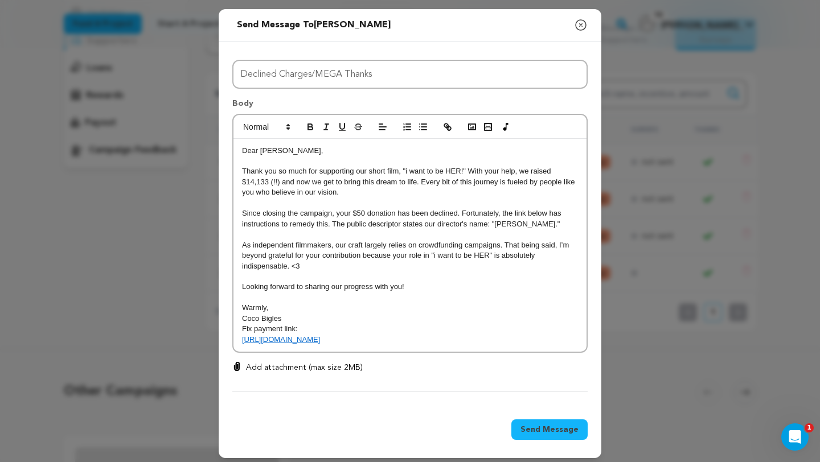
click at [361, 213] on p "Since closing the campaign, your $50 donation has been declined. Fortunately, t…" at bounding box center [410, 218] width 336 height 21
drag, startPoint x: 279, startPoint y: 185, endPoint x: 237, endPoint y: 184, distance: 41.6
click at [237, 184] on div "Dear Elizabeth, Thank you so much for supporting our short film, "i want to be …" at bounding box center [409, 245] width 353 height 213
click at [339, 195] on p "Thank you so much for supporting our short film, "i want to be HER!" With your …" at bounding box center [410, 181] width 336 height 31
click at [361, 213] on p "Since closing the campaign, your $20 donation has been declined. Fortunately, t…" at bounding box center [410, 218] width 336 height 21
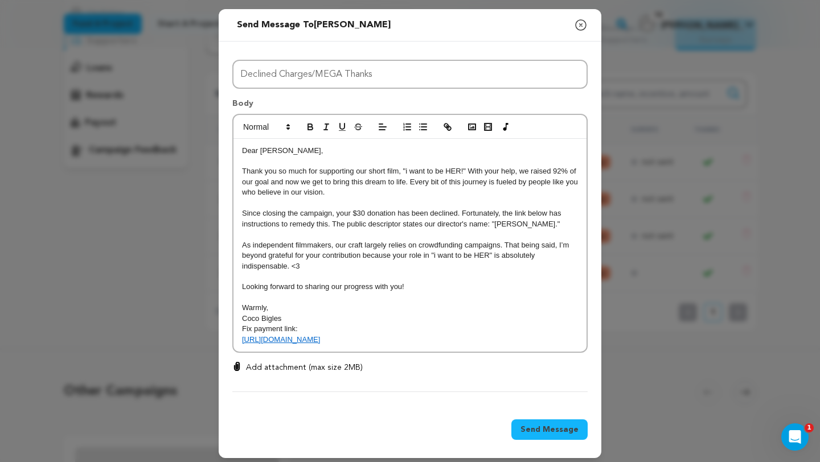
scroll to position [26, 0]
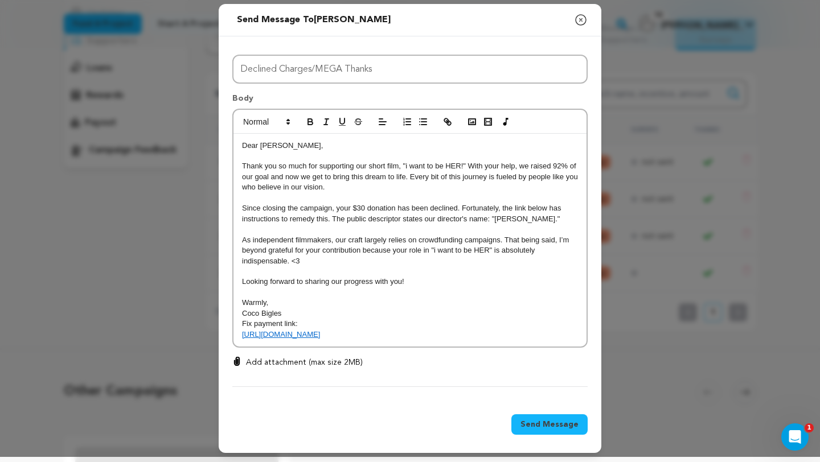
click at [534, 425] on span "Send Message" at bounding box center [549, 424] width 58 height 11
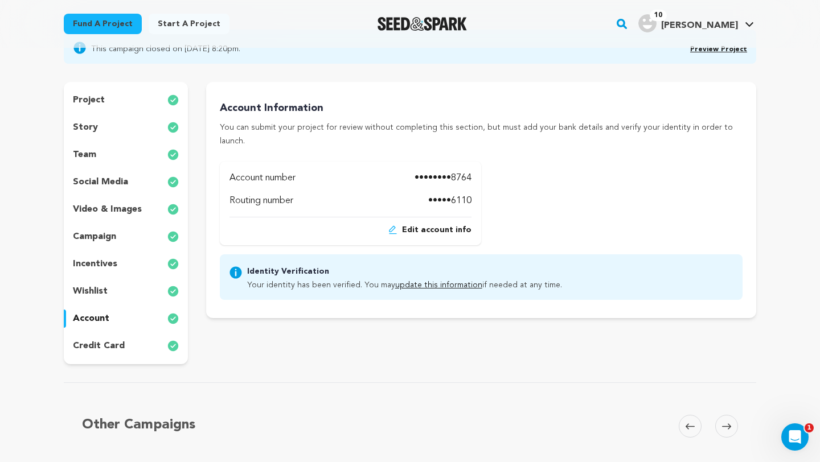
scroll to position [104, 0]
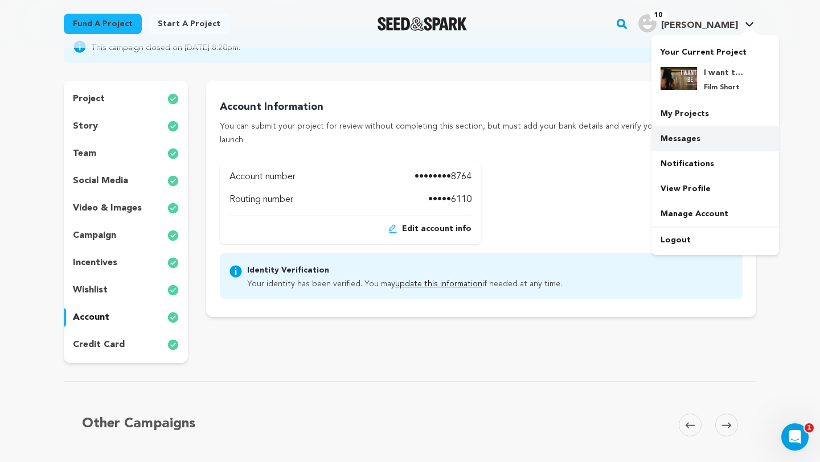
click at [682, 140] on link "Messages" at bounding box center [714, 138] width 127 height 25
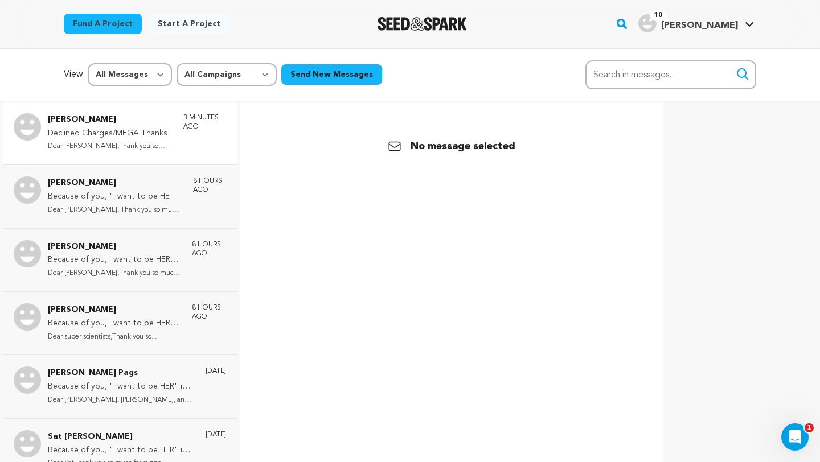
click at [136, 158] on div "Aimee Peterson Declined Charges/MEGA Thanks Dear Aimee,Thank you so much for su…" at bounding box center [119, 133] width 235 height 63
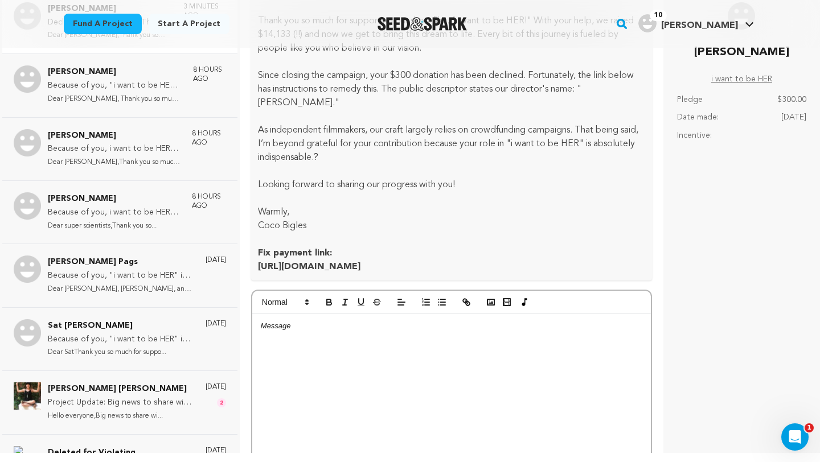
scroll to position [64, 0]
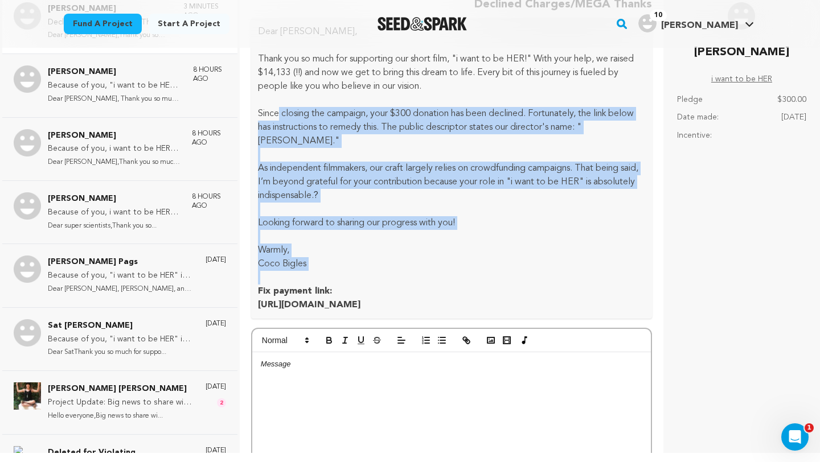
drag, startPoint x: 315, startPoint y: 273, endPoint x: 278, endPoint y: 108, distance: 169.7
click at [278, 111] on div "Dear Aimee, Thank you so much for supporting our short film, "i want to be HER!…" at bounding box center [451, 168] width 401 height 301
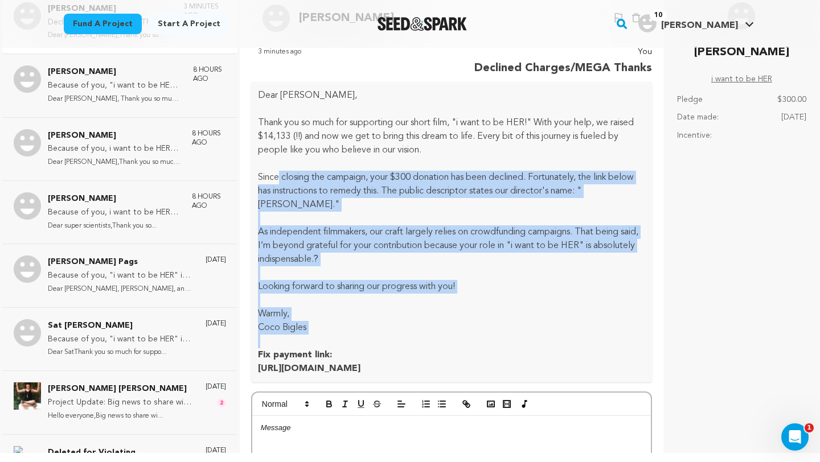
scroll to position [1, 0]
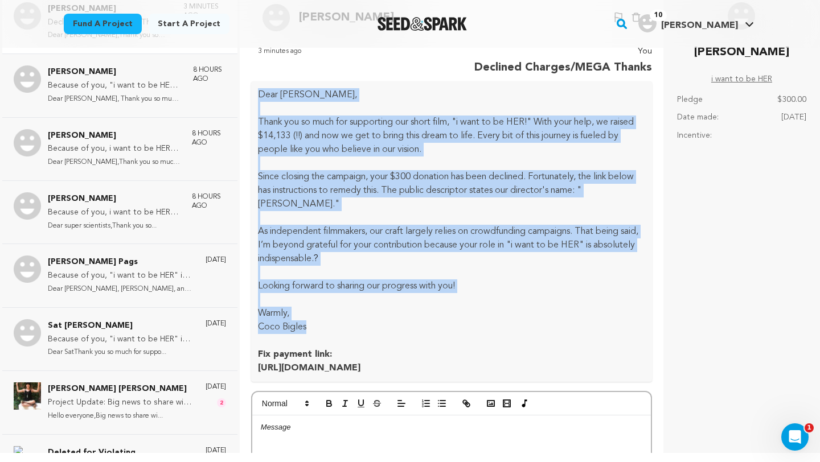
drag, startPoint x: 257, startPoint y: 94, endPoint x: 311, endPoint y: 327, distance: 238.3
click at [310, 327] on div "Dear Aimee, Thank you so much for supporting our short film, "i want to be HER!…" at bounding box center [451, 231] width 401 height 301
copy div "Dear Aimee, Thank you so much for supporting our short film, "i want to be HER!…"
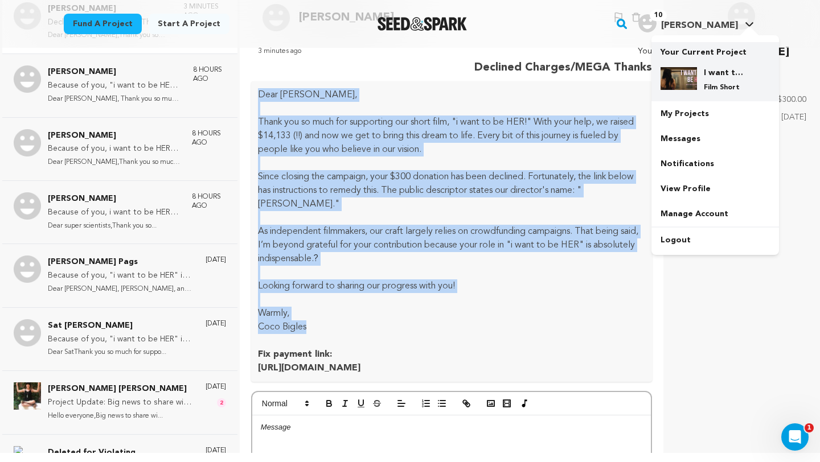
click at [714, 84] on p "Film Short" at bounding box center [724, 87] width 41 height 9
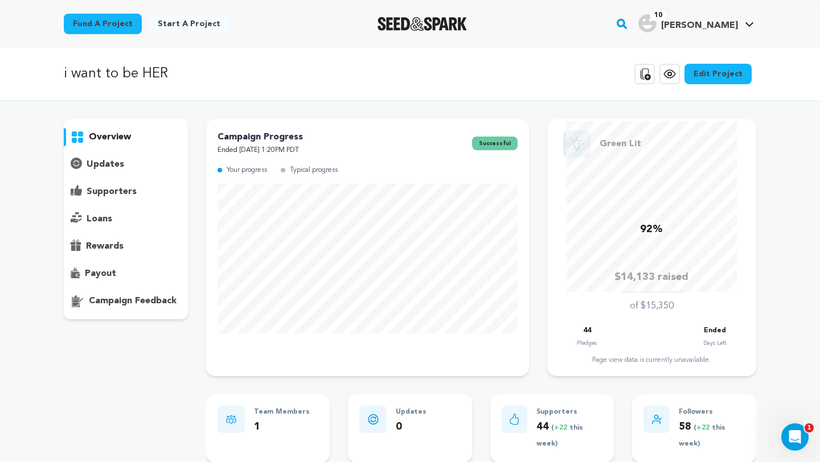
click at [127, 197] on p "supporters" at bounding box center [112, 192] width 50 height 14
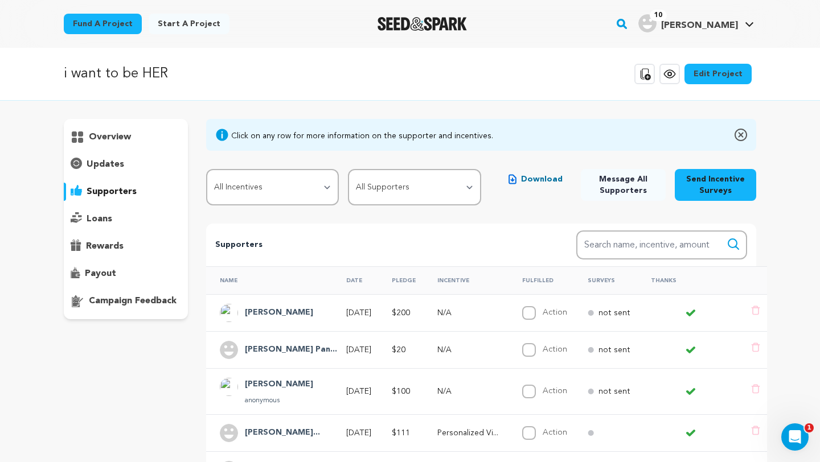
scroll to position [12, 0]
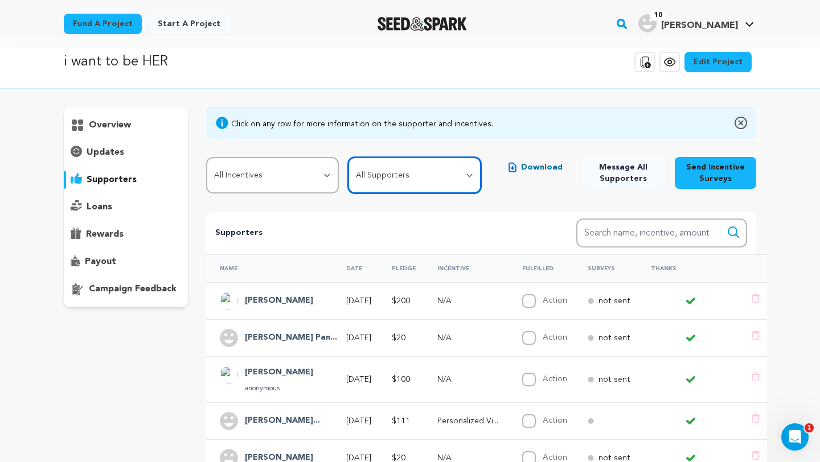
click at [453, 183] on select "All Supporters Survey not sent Survey incomplete Survey complete Incentive not …" at bounding box center [414, 175] width 133 height 36
select select "pledge_incomplete"
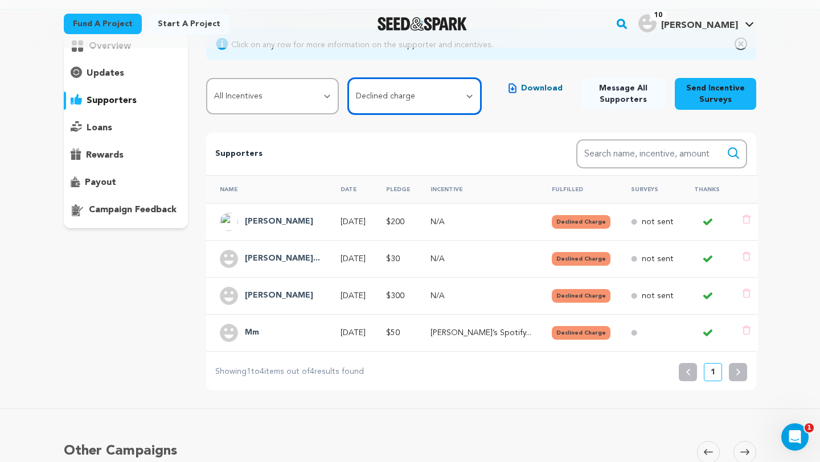
scroll to position [92, 0]
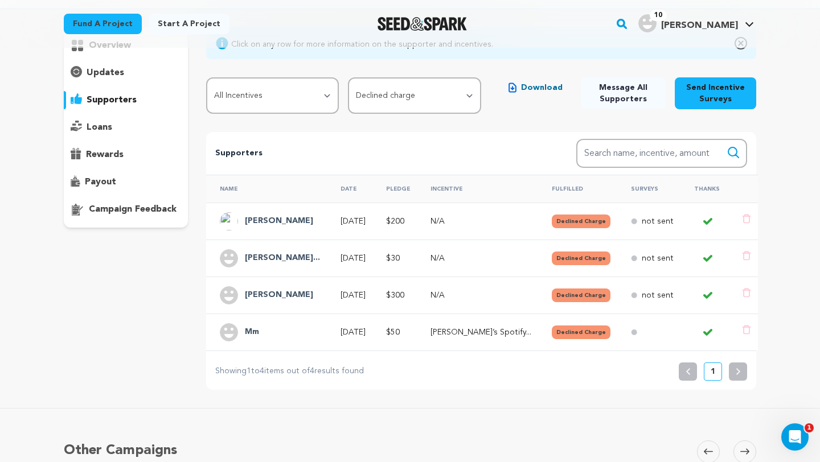
click at [256, 333] on h4 "Mm" at bounding box center [252, 333] width 14 height 14
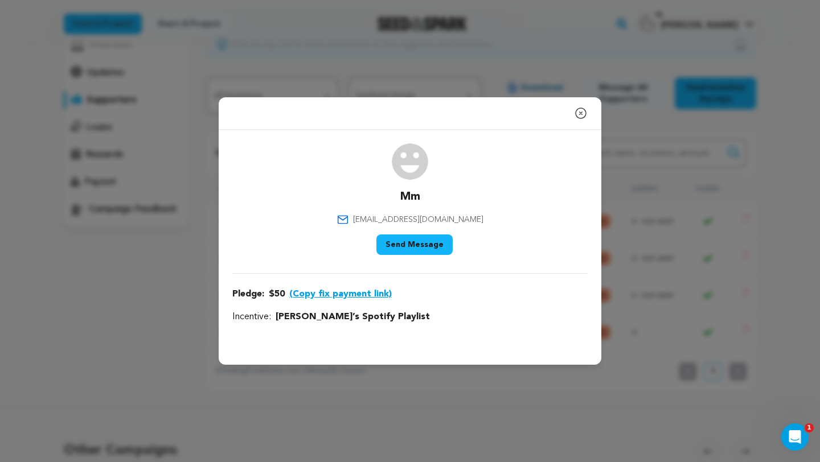
click at [581, 113] on icon "button" at bounding box center [580, 113] width 10 height 10
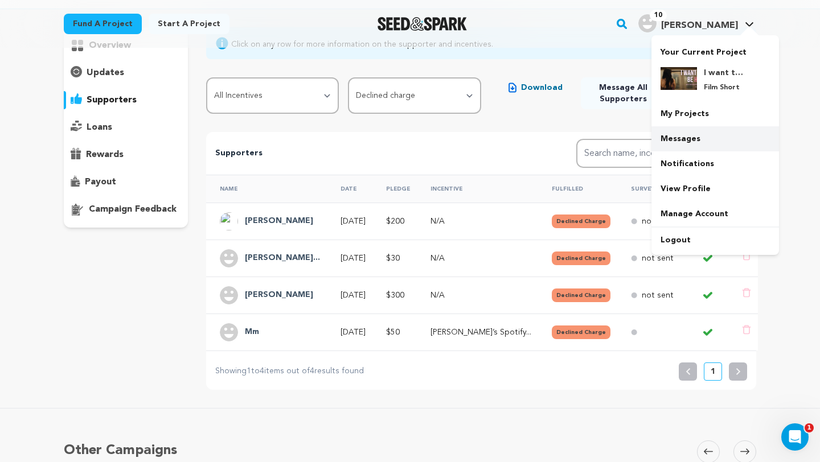
click at [685, 134] on link "Messages" at bounding box center [714, 138] width 127 height 25
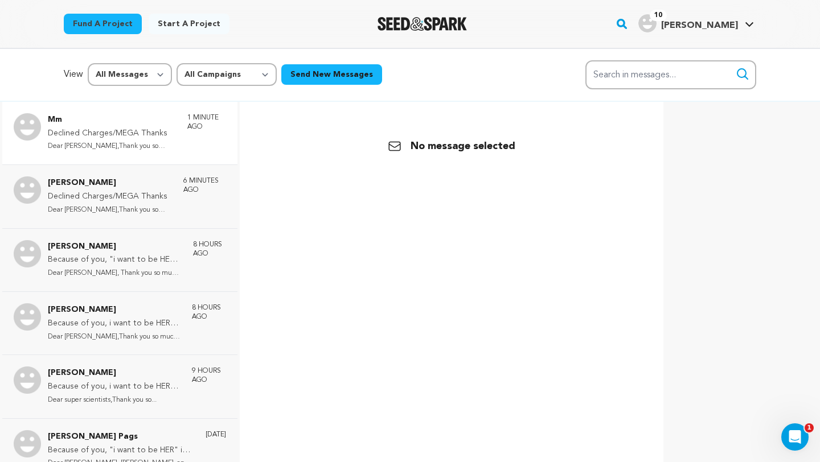
click at [142, 141] on p "Dear [PERSON_NAME],Thank you so much for supp..." at bounding box center [112, 146] width 128 height 13
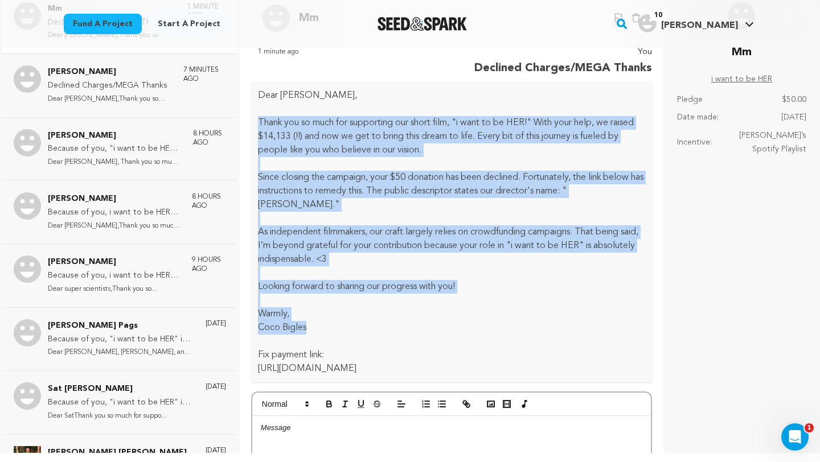
drag, startPoint x: 258, startPoint y: 119, endPoint x: 315, endPoint y: 326, distance: 215.0
click at [315, 327] on div "Dear [PERSON_NAME], Thank you so much for supporting our short film, "i want to…" at bounding box center [451, 232] width 401 height 301
copy div "Thank you so much for supporting our short film, "i want to be HER!" With your …"
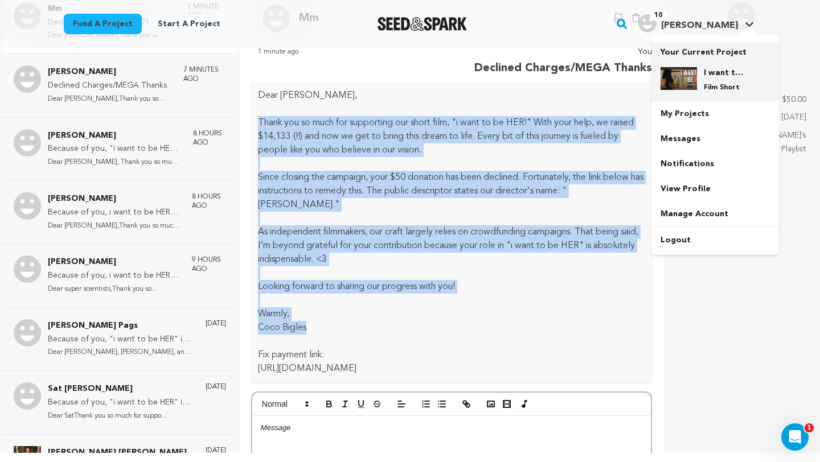
click at [706, 81] on div "I want to be HER Film Short" at bounding box center [724, 79] width 55 height 25
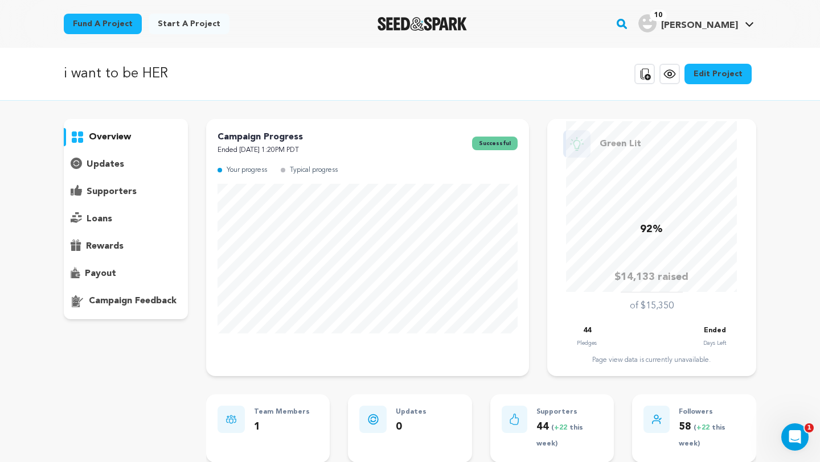
click at [116, 196] on p "supporters" at bounding box center [112, 192] width 50 height 14
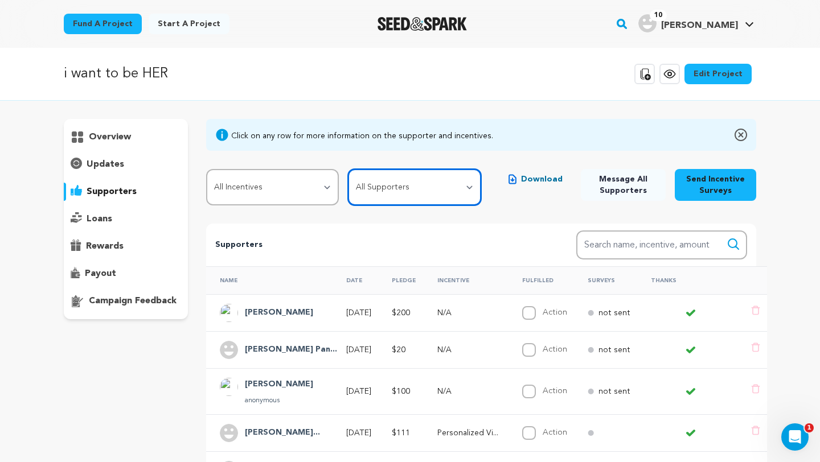
click at [474, 193] on select "All Supporters Survey not sent Survey incomplete Survey complete Incentive not …" at bounding box center [414, 187] width 133 height 36
select select "pledge_incomplete"
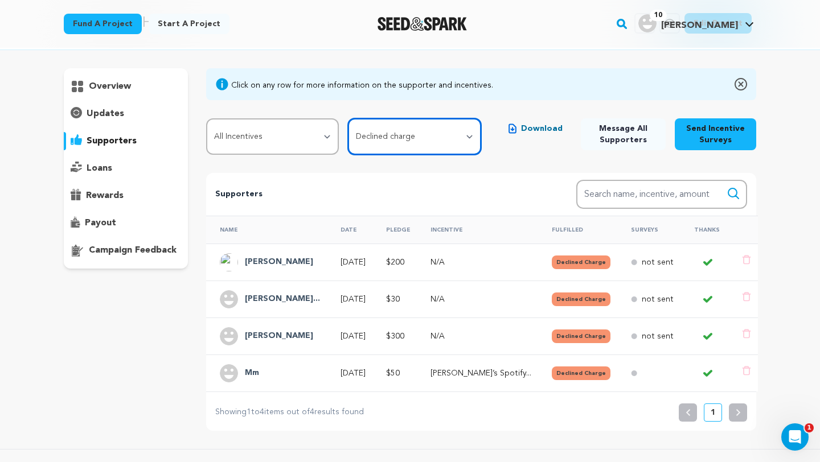
scroll to position [52, 0]
